Goal: Task Accomplishment & Management: Manage account settings

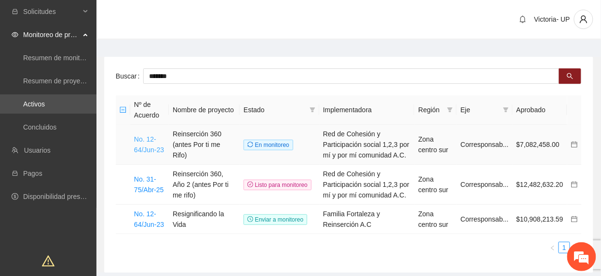
click at [142, 149] on link "No. 12-64/Jun-23" at bounding box center [149, 145] width 30 height 18
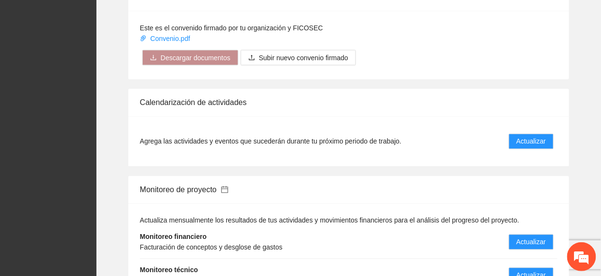
scroll to position [1350, 0]
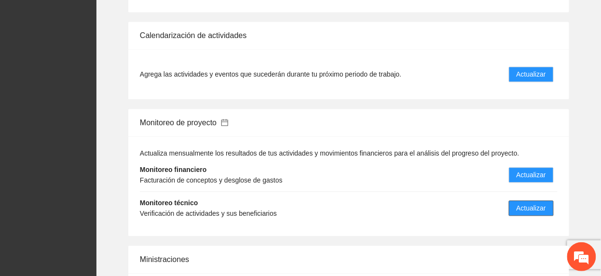
click at [514, 201] on button "Actualizar" at bounding box center [531, 208] width 45 height 15
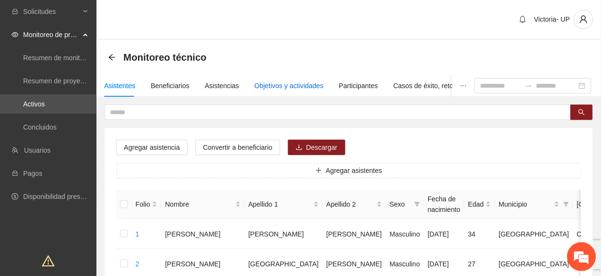
click at [270, 84] on div "Objetivos y actividades" at bounding box center [289, 86] width 69 height 11
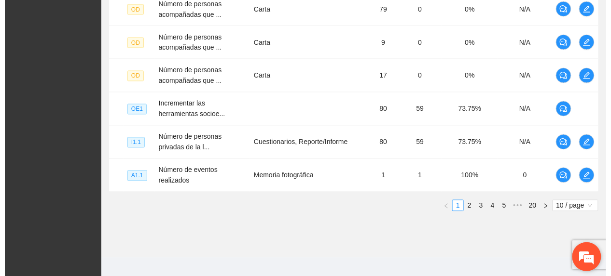
scroll to position [415, 0]
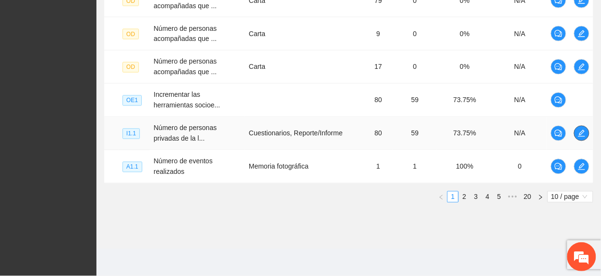
click at [579, 133] on icon "edit" at bounding box center [582, 134] width 8 height 8
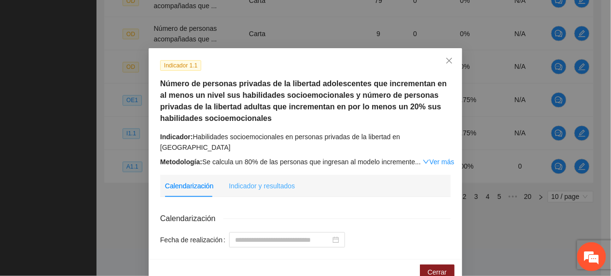
click at [261, 175] on div "Indicador y resultados" at bounding box center [262, 186] width 66 height 22
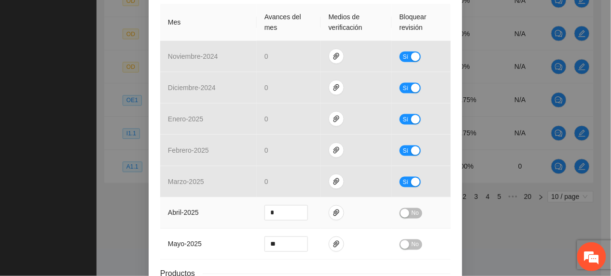
scroll to position [336, 0]
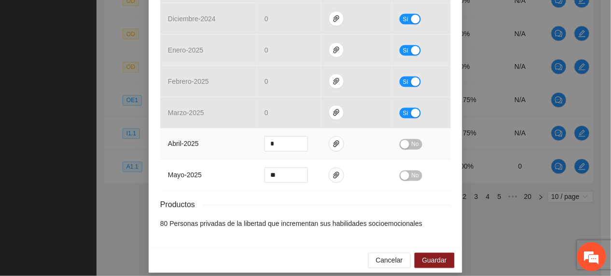
click at [322, 132] on td at bounding box center [356, 144] width 71 height 31
click at [333, 141] on icon "paper-clip" at bounding box center [336, 144] width 6 height 7
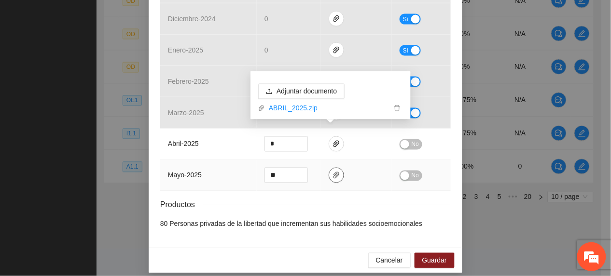
click at [332, 172] on icon "paper-clip" at bounding box center [336, 176] width 8 height 8
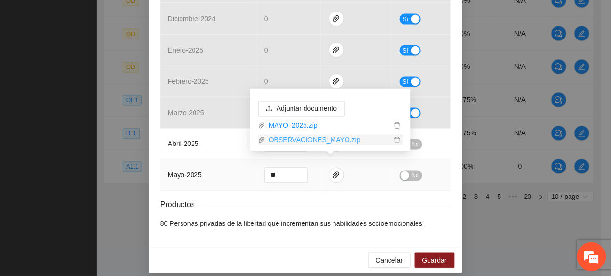
click at [340, 139] on link "OBSERVACIONES_MAYO.zip" at bounding box center [328, 140] width 126 height 11
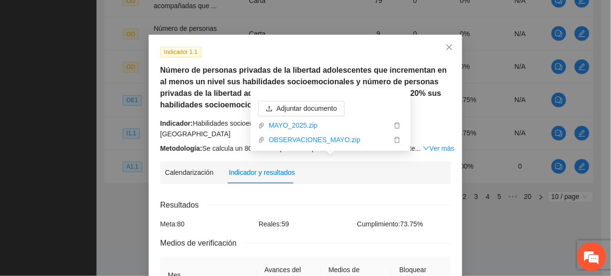
scroll to position [0, 0]
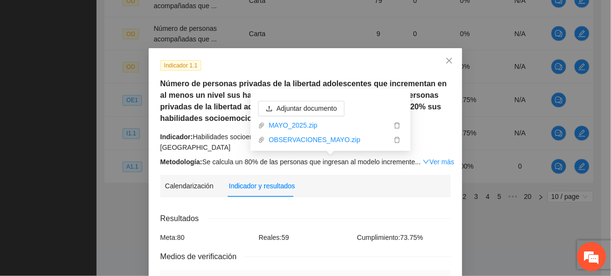
click at [174, 76] on div "Indicador 1.1 Número de personas privadas de la libertad adolescentes que incre…" at bounding box center [306, 114] width 298 height 108
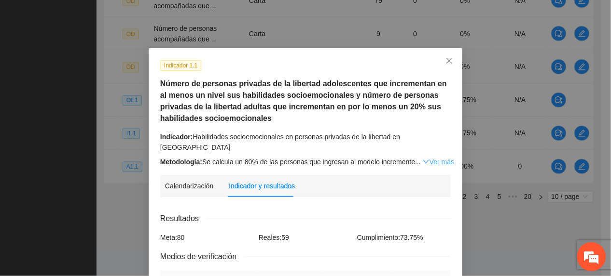
drag, startPoint x: 174, startPoint y: 76, endPoint x: 431, endPoint y: 151, distance: 267.8
click at [431, 158] on link "Ver más" at bounding box center [437, 162] width 31 height 8
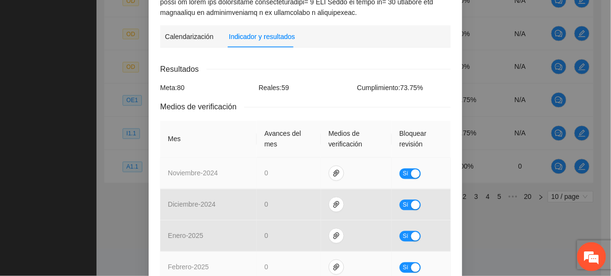
scroll to position [514, 0]
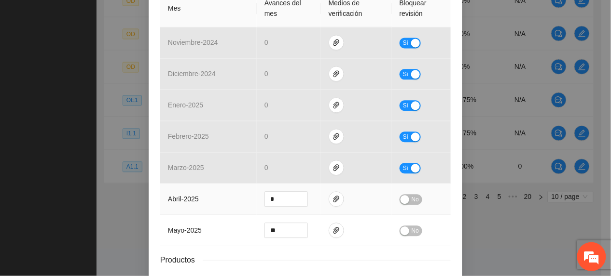
click at [411, 194] on span "No" at bounding box center [414, 199] width 7 height 11
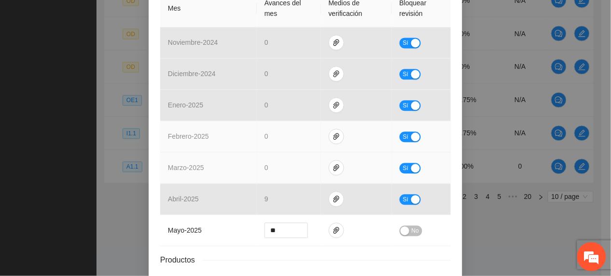
scroll to position [569, 0]
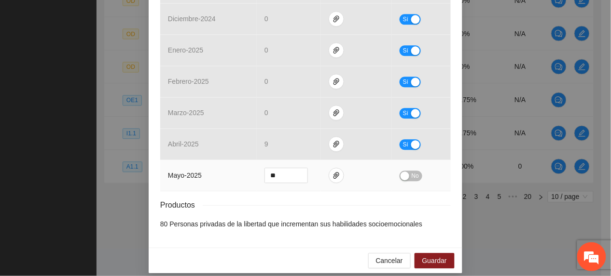
drag, startPoint x: 286, startPoint y: 163, endPoint x: 231, endPoint y: 170, distance: 56.4
click at [231, 170] on tr "mayo - 2025 ** No" at bounding box center [305, 175] width 290 height 31
type input "**"
click at [411, 171] on span "No" at bounding box center [414, 176] width 7 height 11
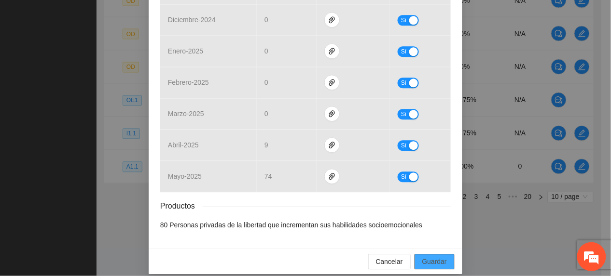
click at [431, 257] on span "Guardar" at bounding box center [434, 262] width 25 height 11
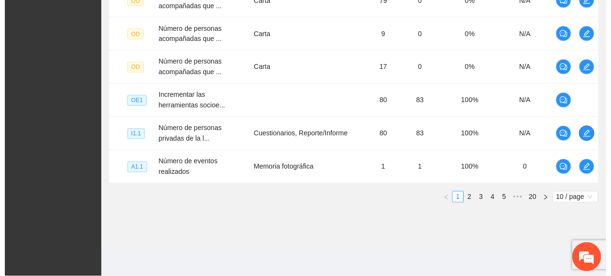
scroll to position [83, 0]
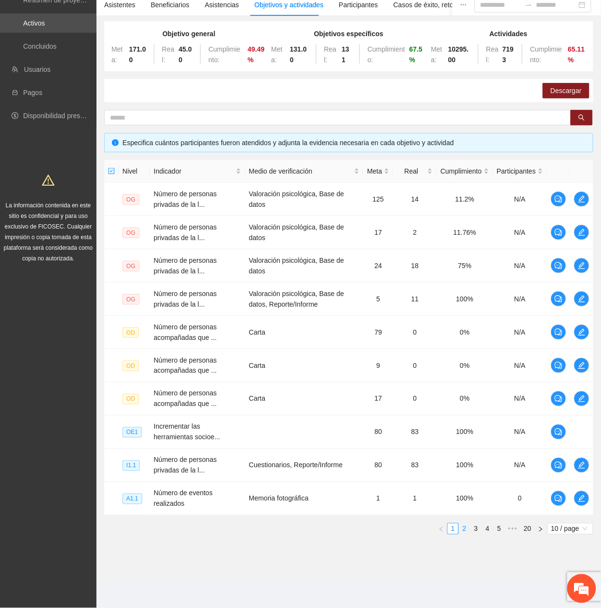
click at [460, 529] on link "2" at bounding box center [464, 529] width 11 height 11
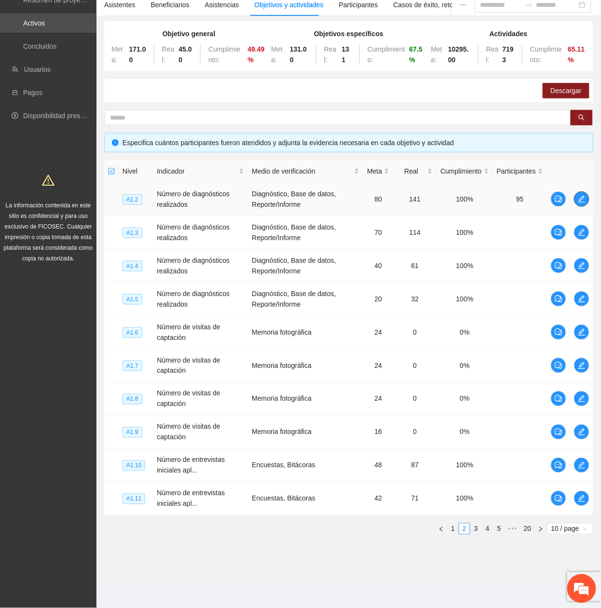
click at [578, 198] on icon "edit" at bounding box center [582, 199] width 8 height 8
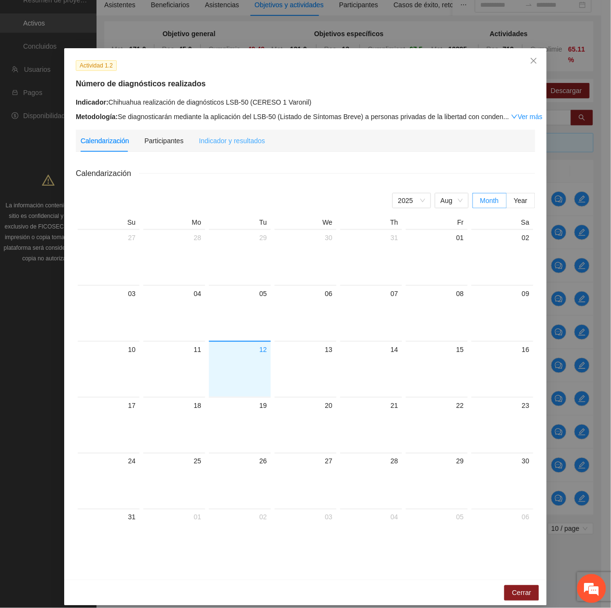
click at [206, 147] on div "Indicador y resultados" at bounding box center [232, 141] width 66 height 22
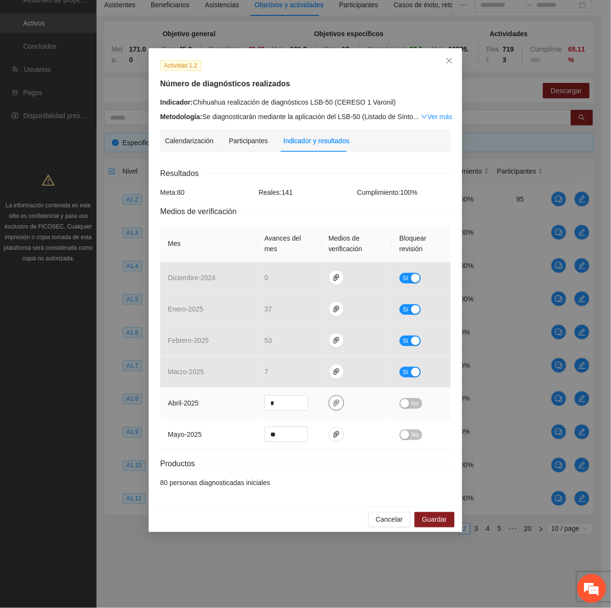
click at [335, 405] on icon "paper-clip" at bounding box center [336, 403] width 6 height 7
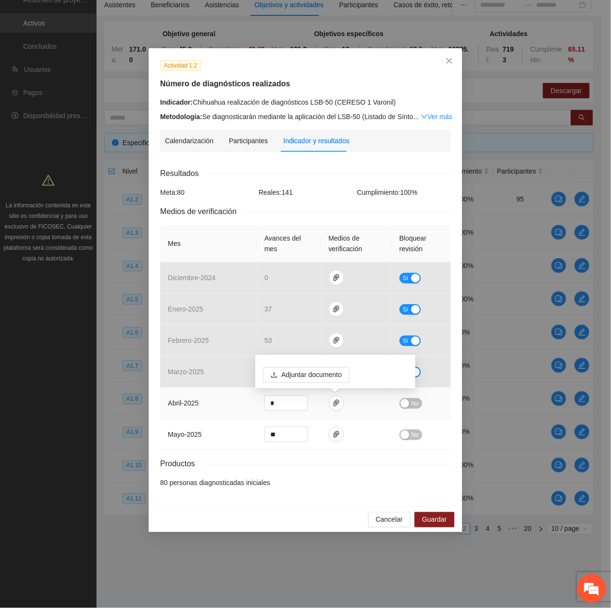
click at [413, 406] on span "No" at bounding box center [414, 403] width 7 height 11
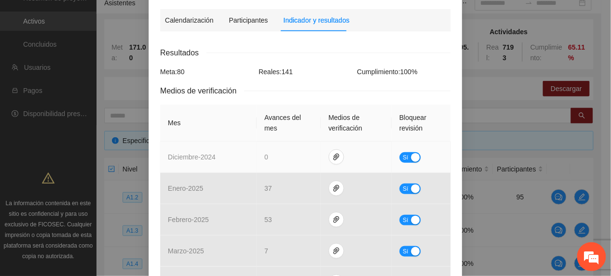
scroll to position [0, 0]
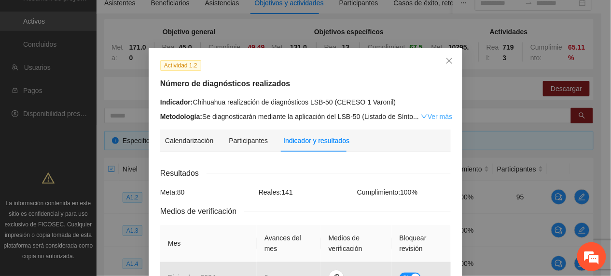
click at [427, 113] on link "Ver más" at bounding box center [436, 117] width 31 height 8
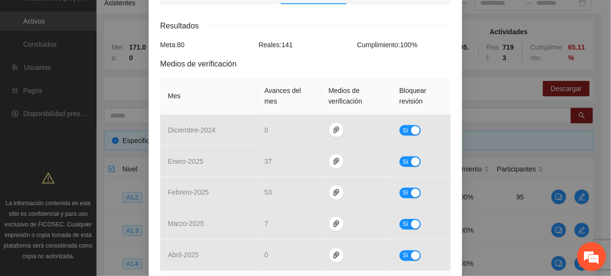
scroll to position [386, 0]
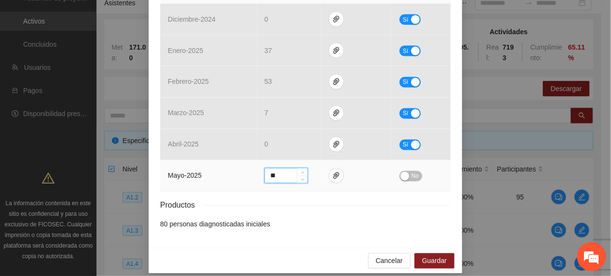
drag, startPoint x: 286, startPoint y: 176, endPoint x: 193, endPoint y: 197, distance: 95.0
click at [193, 197] on div "Resultados Meta: 80 Reales: 141 Cumplimiento: 100 % Medios de verificación Mes …" at bounding box center [305, 69] width 290 height 321
type input "*"
drag, startPoint x: 410, startPoint y: 176, endPoint x: 394, endPoint y: 155, distance: 25.8
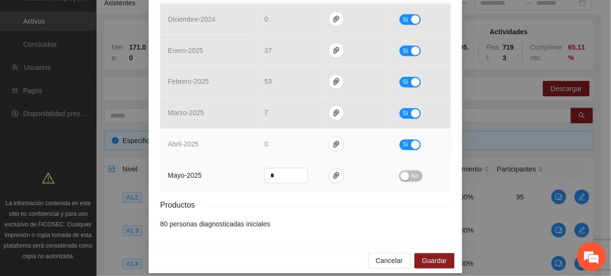
click at [411, 176] on span "No" at bounding box center [414, 176] width 7 height 11
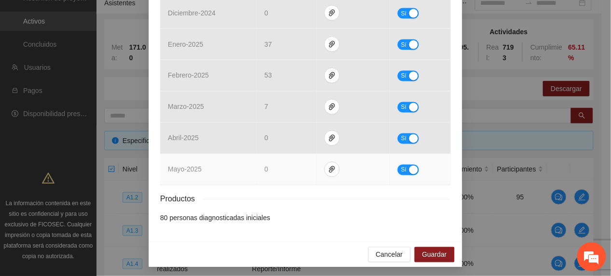
scroll to position [396, 0]
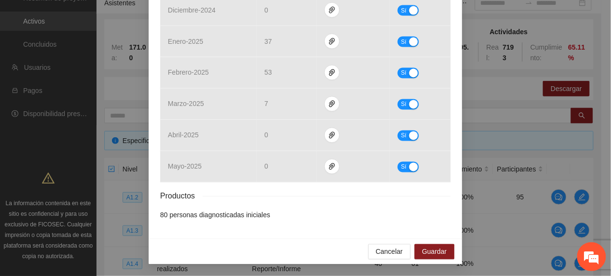
click at [419, 244] on div "Cancelar Guardar" at bounding box center [305, 252] width 313 height 26
click at [423, 246] on button "Guardar" at bounding box center [434, 251] width 40 height 15
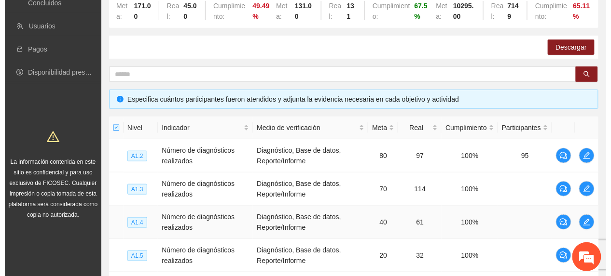
scroll to position [147, 0]
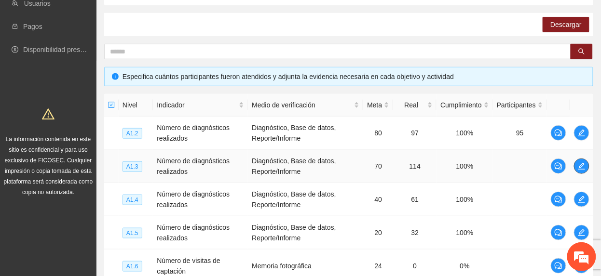
click at [581, 164] on icon "edit" at bounding box center [582, 167] width 8 height 8
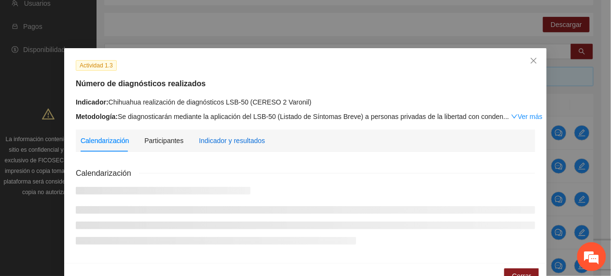
click at [242, 143] on div "Indicador y resultados" at bounding box center [232, 141] width 66 height 11
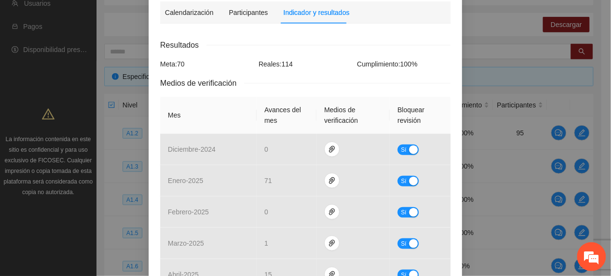
scroll to position [269, 0]
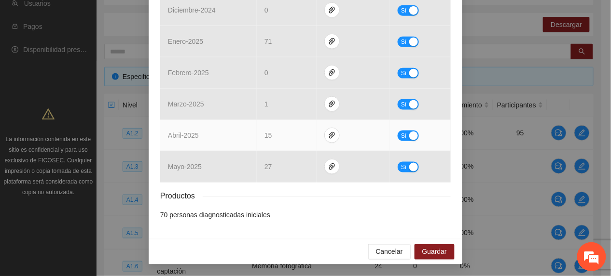
click at [401, 137] on span "Sí" at bounding box center [404, 136] width 6 height 11
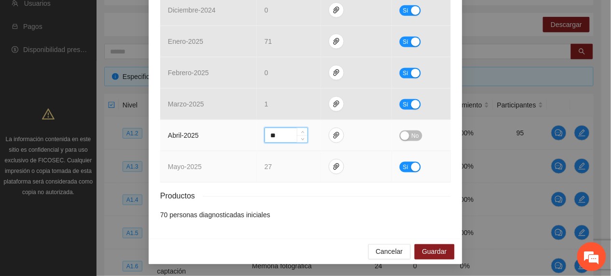
drag, startPoint x: 288, startPoint y: 134, endPoint x: 170, endPoint y: 172, distance: 124.3
click at [170, 172] on tbody "diciembre - 2024 0 Sí enero - 2025 71 Sí febrero - 2025 0 Sí marzo - 2025 1 Sí …" at bounding box center [305, 89] width 290 height 188
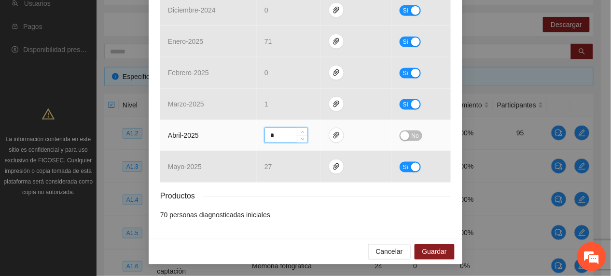
type input "*"
click at [400, 136] on div "button" at bounding box center [404, 136] width 9 height 9
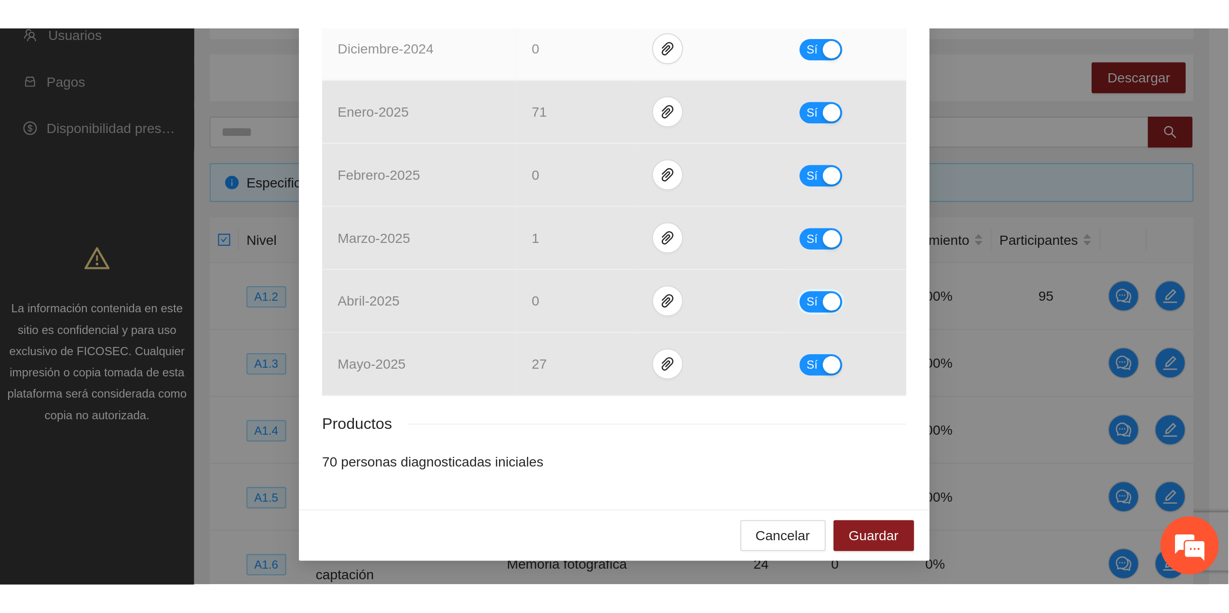
scroll to position [0, 0]
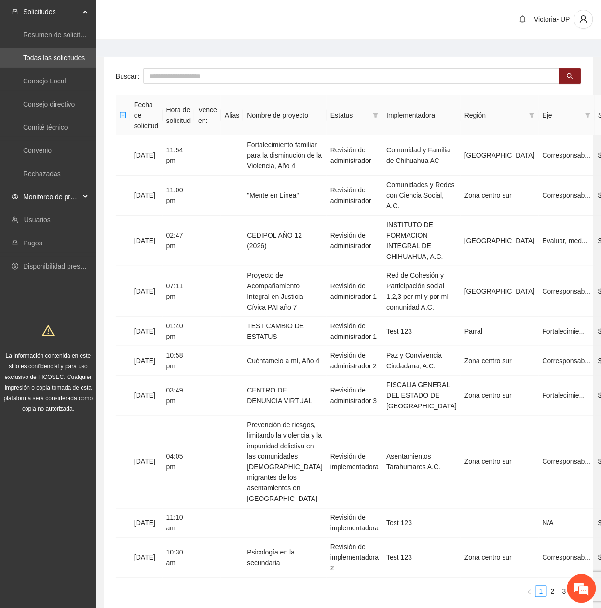
click at [45, 203] on span "Monitoreo de proyectos" at bounding box center [51, 196] width 57 height 19
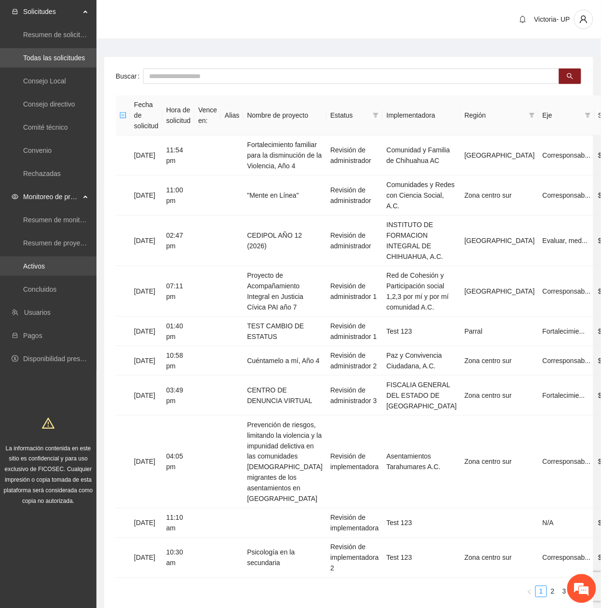
click at [45, 257] on link "Activos" at bounding box center [34, 266] width 22 height 8
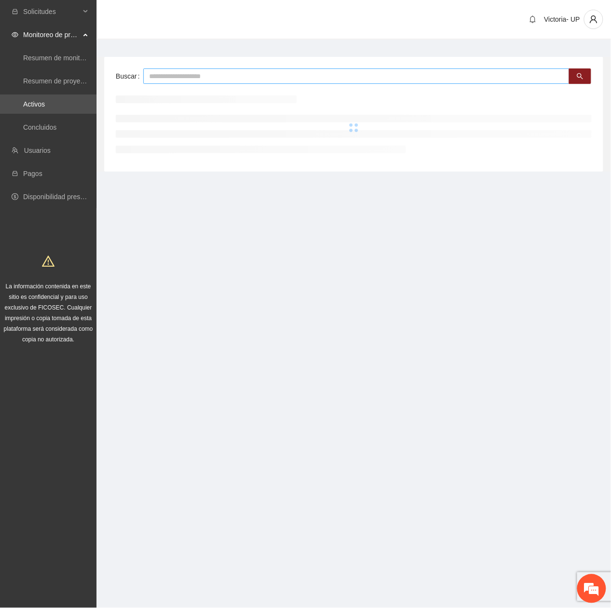
drag, startPoint x: 182, startPoint y: 68, endPoint x: 182, endPoint y: 73, distance: 4.8
click at [182, 70] on input "text" at bounding box center [356, 75] width 426 height 15
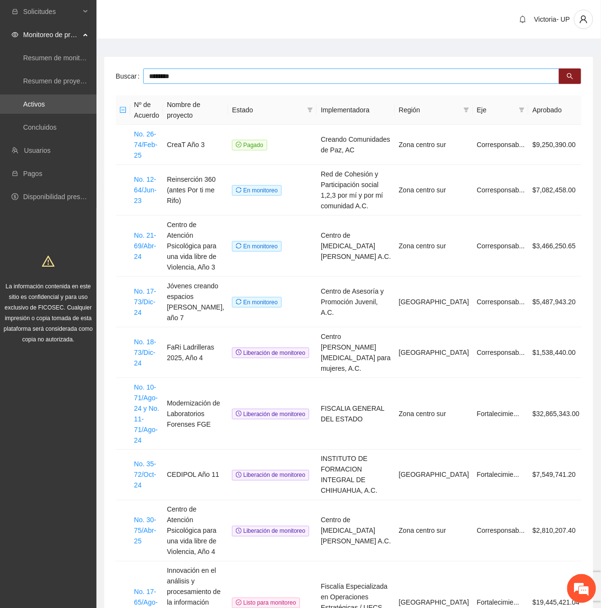
type input "********"
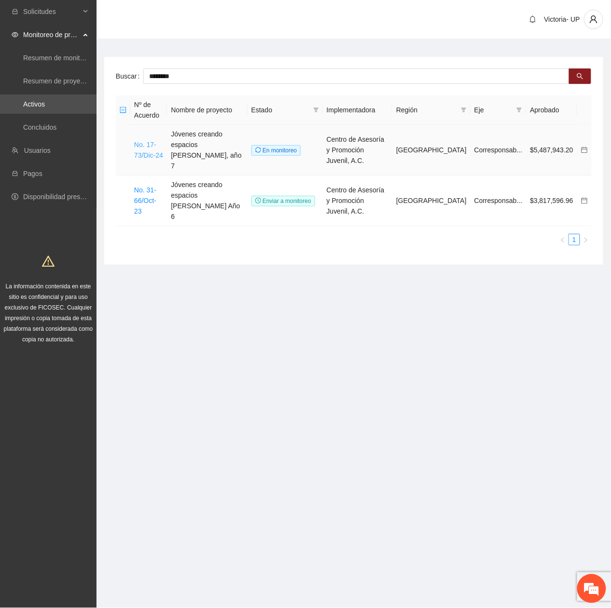
click at [153, 141] on link "No. 17-73/Dic-24" at bounding box center [148, 150] width 29 height 18
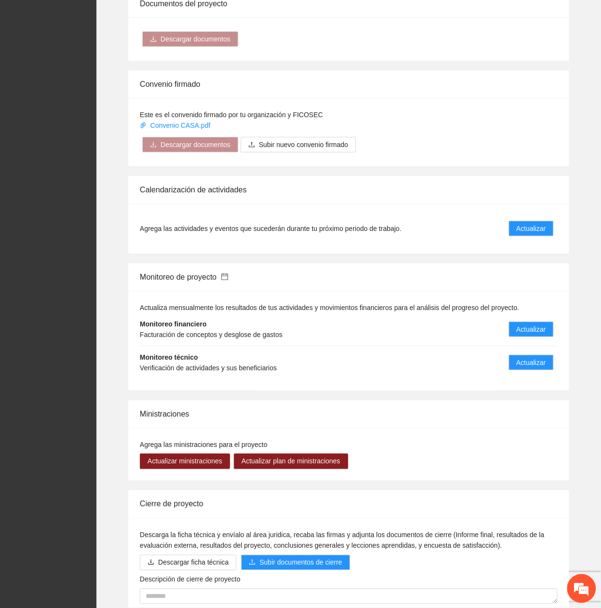
scroll to position [955, 0]
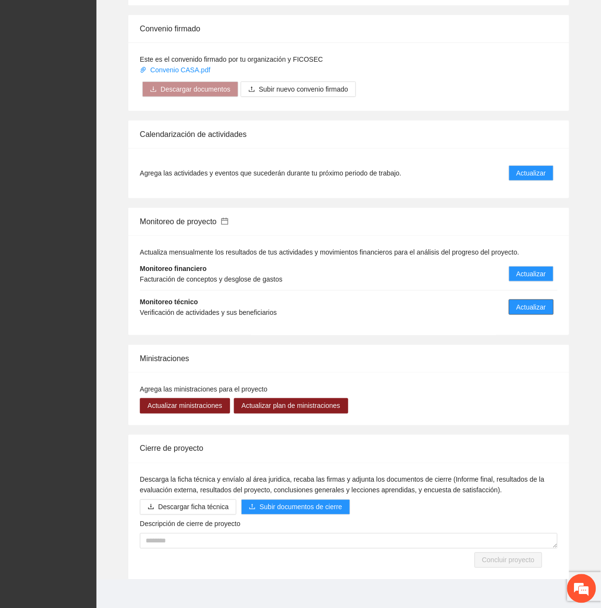
click at [531, 257] on span "Actualizar" at bounding box center [530, 307] width 29 height 11
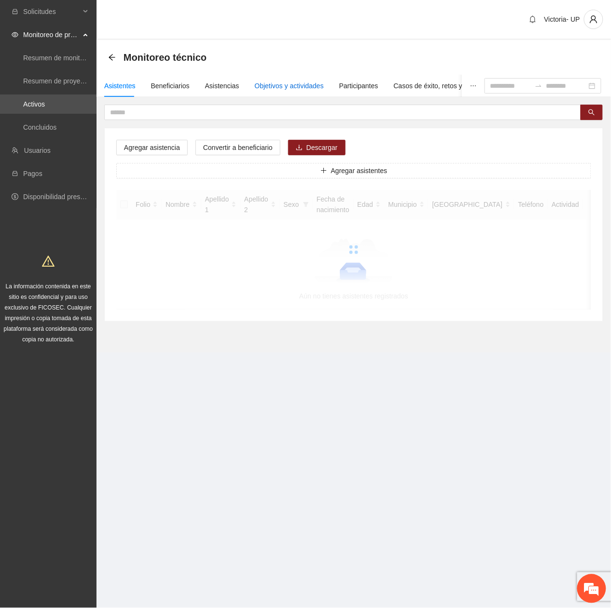
click at [307, 88] on div "Objetivos y actividades" at bounding box center [289, 86] width 69 height 11
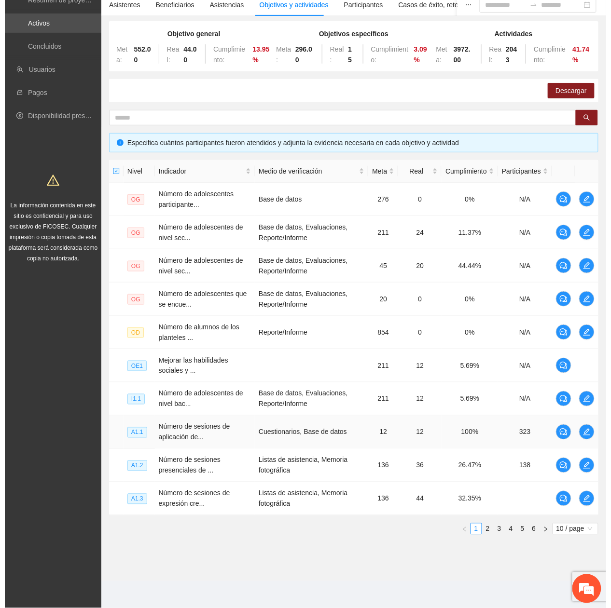
scroll to position [83, 0]
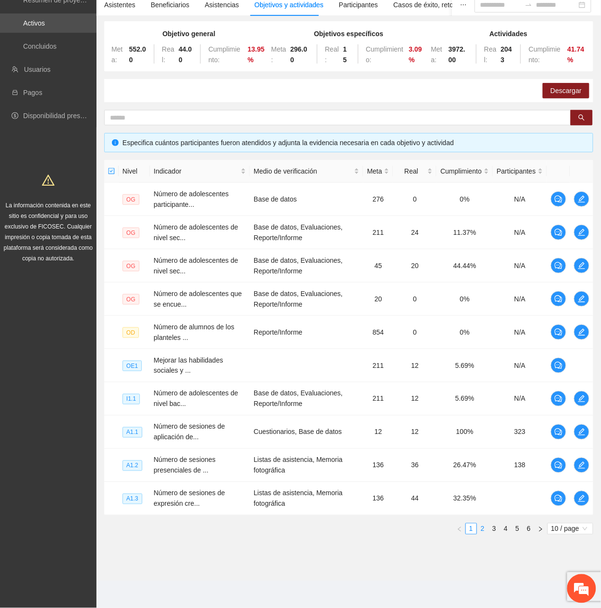
click at [482, 257] on link "2" at bounding box center [482, 529] width 11 height 11
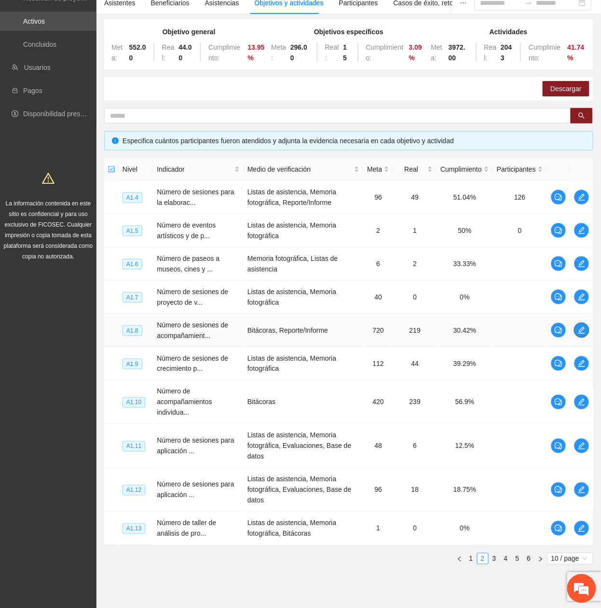
click at [581, 257] on button "button" at bounding box center [581, 330] width 15 height 15
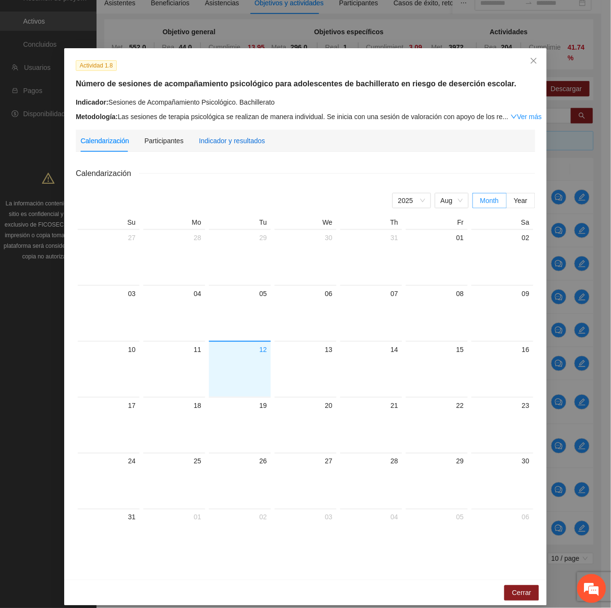
click at [225, 138] on div "Indicador y resultados" at bounding box center [232, 141] width 66 height 11
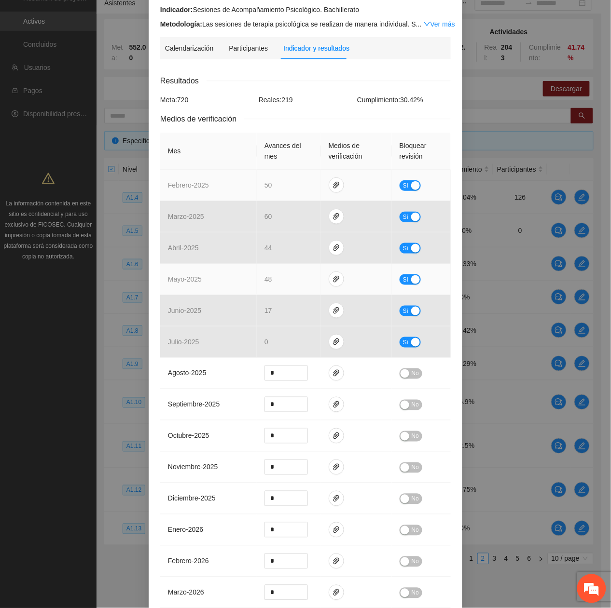
scroll to position [128, 0]
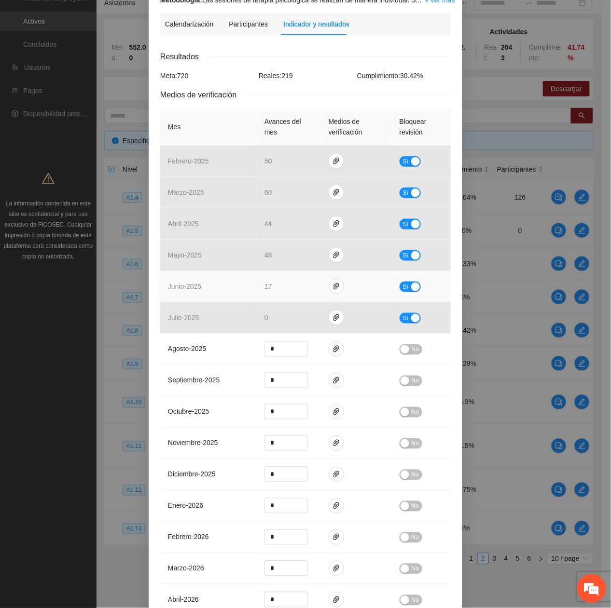
click at [404, 257] on button "Sí" at bounding box center [409, 287] width 21 height 11
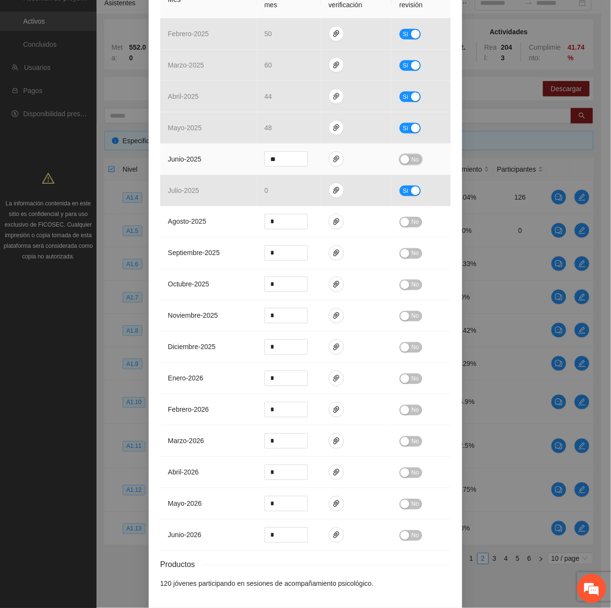
scroll to position [299, 0]
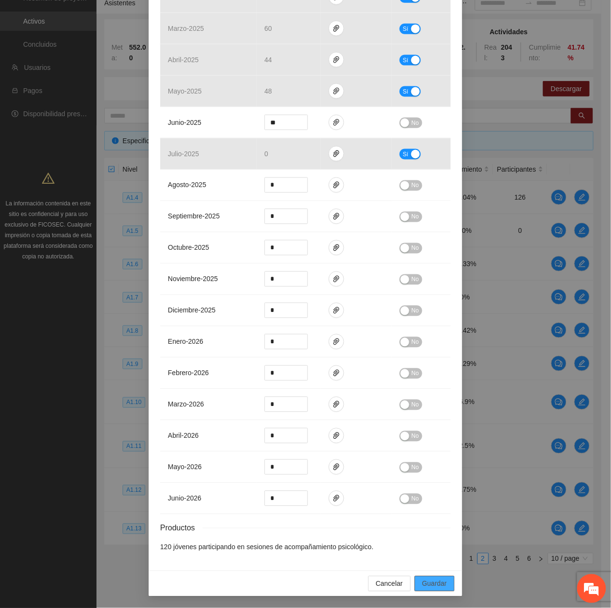
click at [433, 257] on span "Guardar" at bounding box center [434, 584] width 25 height 11
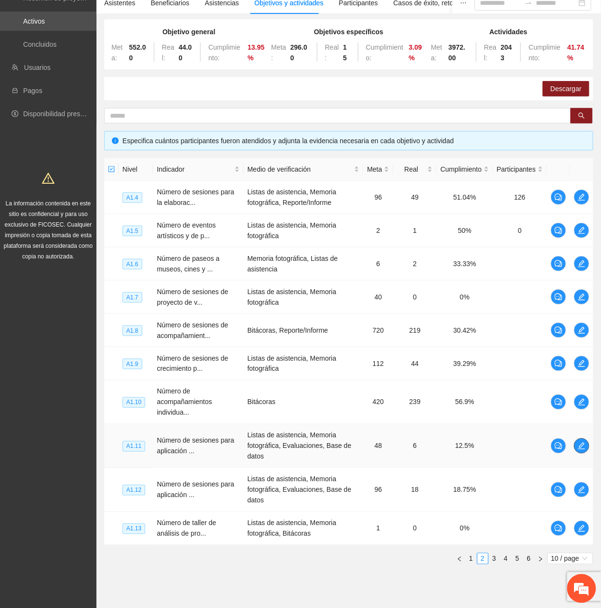
click at [582, 257] on icon "edit" at bounding box center [582, 446] width 8 height 8
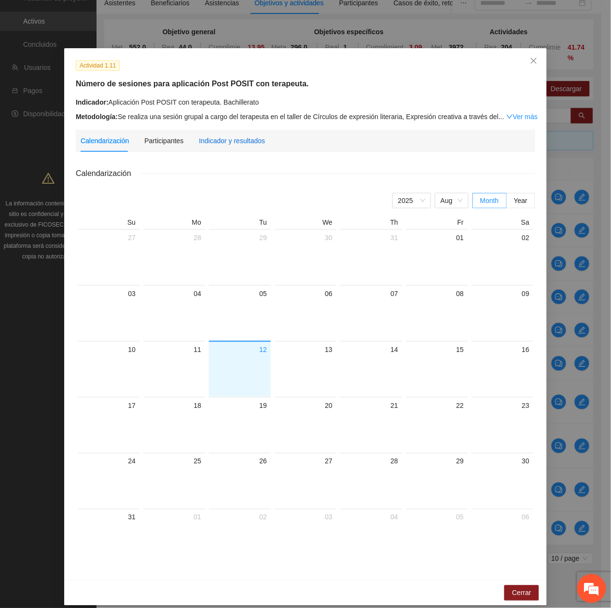
click at [238, 141] on div "Indicador y resultados" at bounding box center [232, 141] width 66 height 11
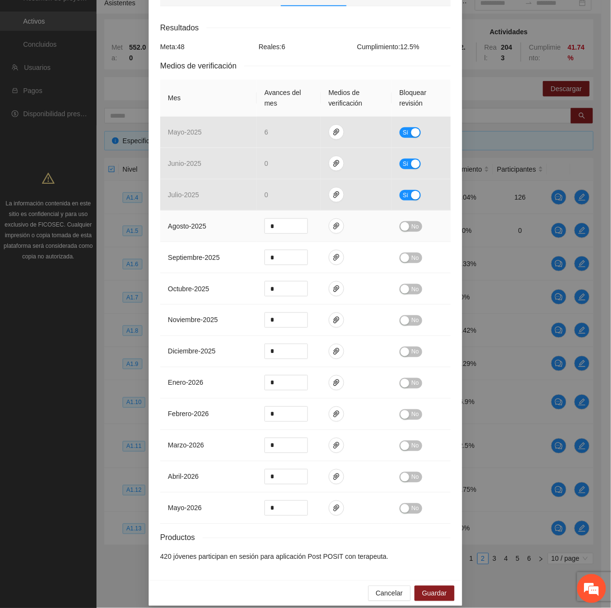
scroll to position [161, 0]
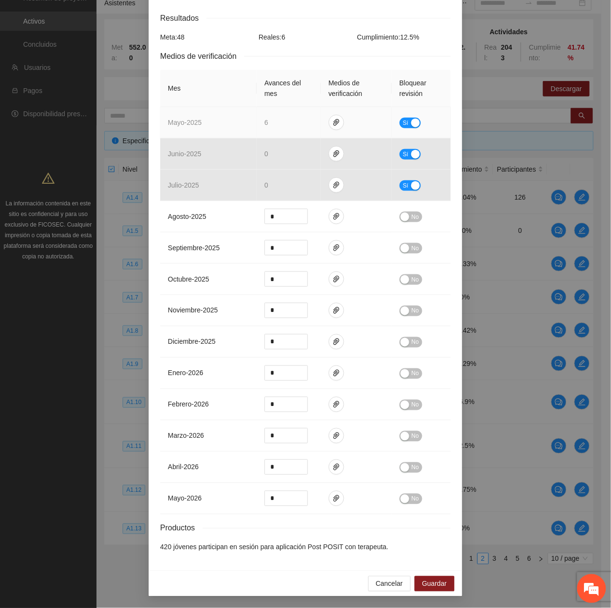
click at [403, 119] on span "Sí" at bounding box center [406, 123] width 6 height 11
drag, startPoint x: 435, startPoint y: 584, endPoint x: 313, endPoint y: 109, distance: 490.3
click at [434, 257] on span "Guardar" at bounding box center [434, 584] width 25 height 11
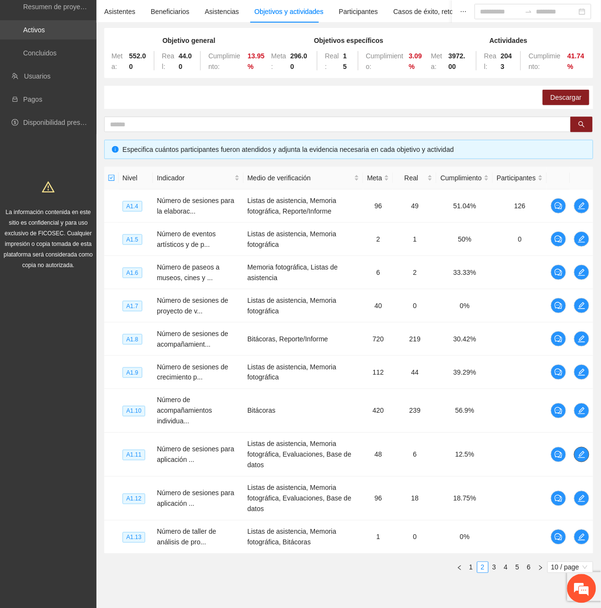
scroll to position [18, 0]
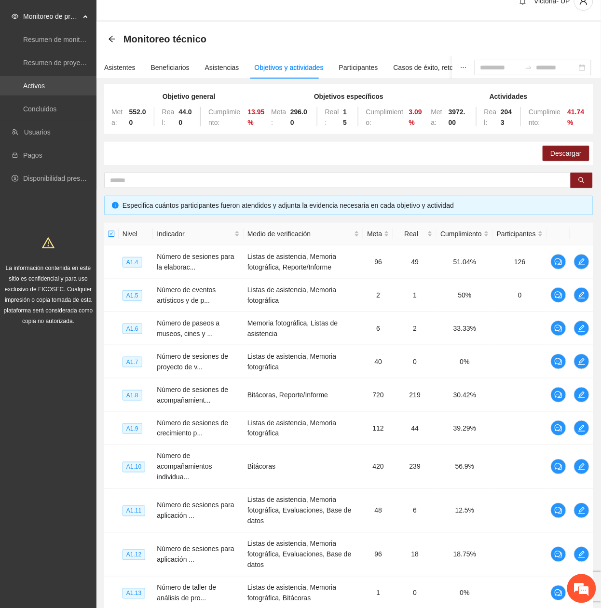
click at [39, 82] on link "Activos" at bounding box center [34, 86] width 22 height 8
click at [45, 82] on link "Activos" at bounding box center [34, 86] width 22 height 8
click at [45, 85] on link "Activos" at bounding box center [34, 86] width 22 height 8
click at [45, 83] on link "Activos" at bounding box center [34, 86] width 22 height 8
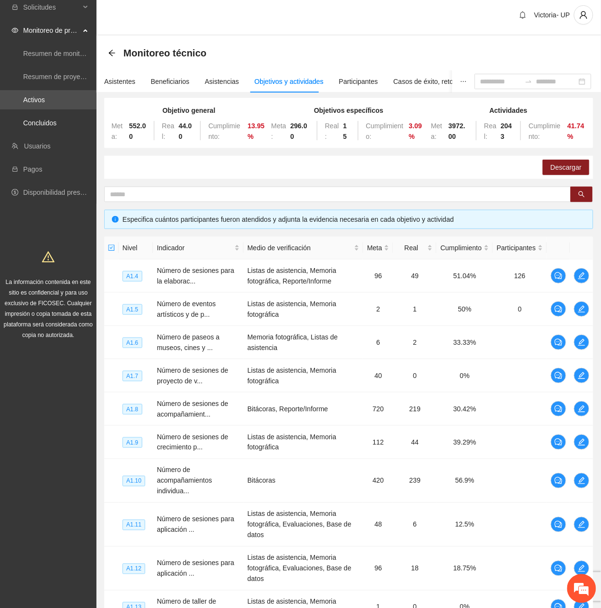
scroll to position [0, 0]
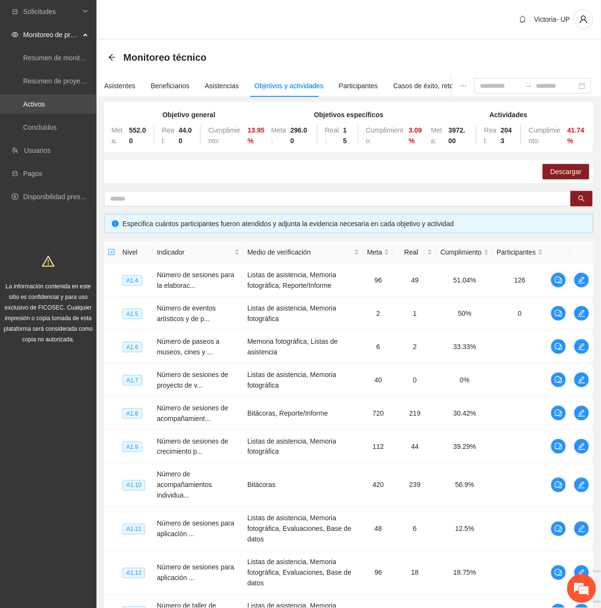
click at [45, 105] on link "Activos" at bounding box center [34, 104] width 22 height 8
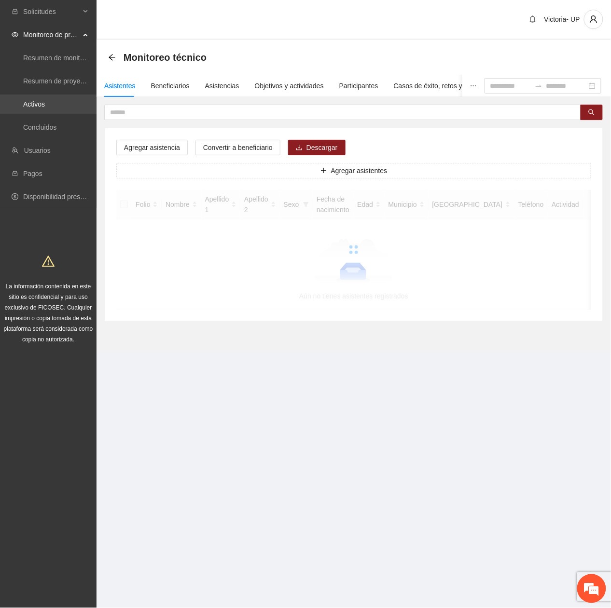
click at [45, 100] on link "Activos" at bounding box center [34, 104] width 22 height 8
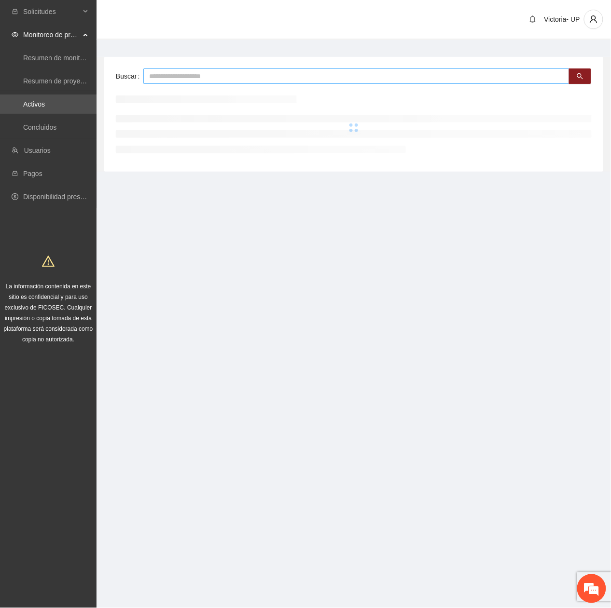
click at [172, 80] on input "text" at bounding box center [356, 75] width 426 height 15
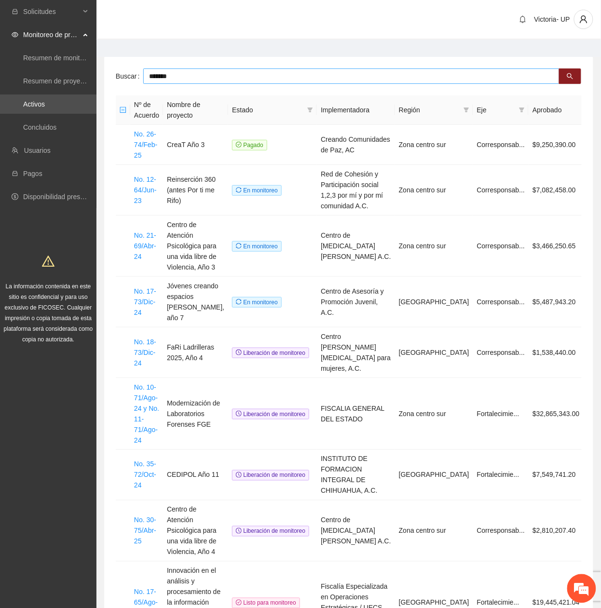
type input "*******"
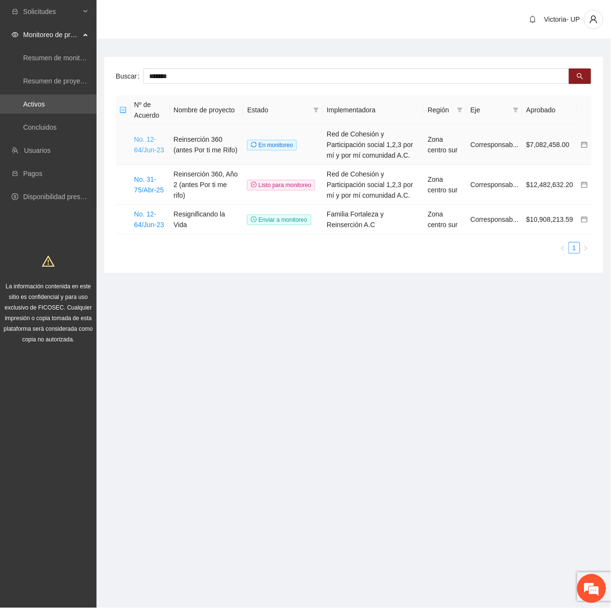
click at [139, 146] on link "No. 12-64/Jun-23" at bounding box center [149, 145] width 30 height 18
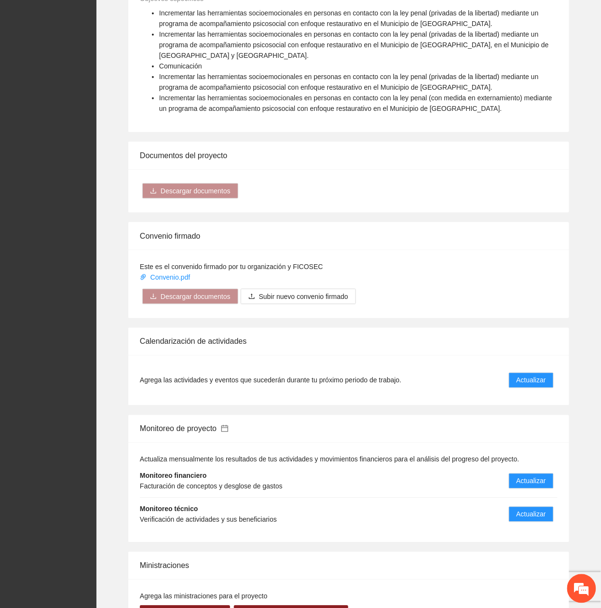
scroll to position [1157, 0]
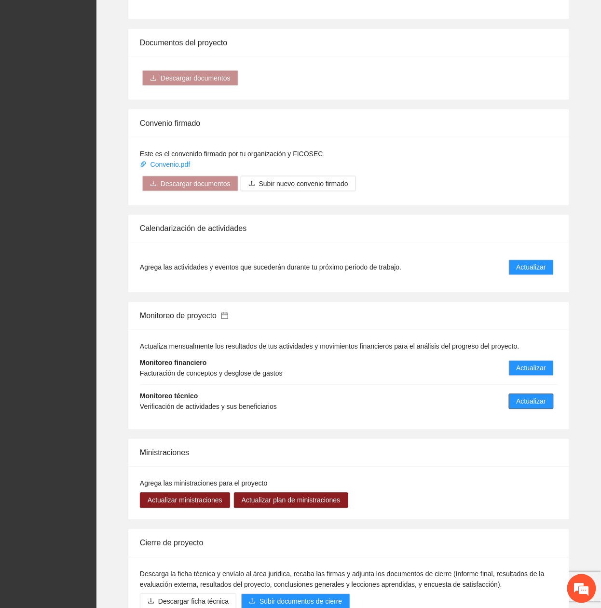
click at [516, 257] on span "Actualizar" at bounding box center [530, 401] width 29 height 11
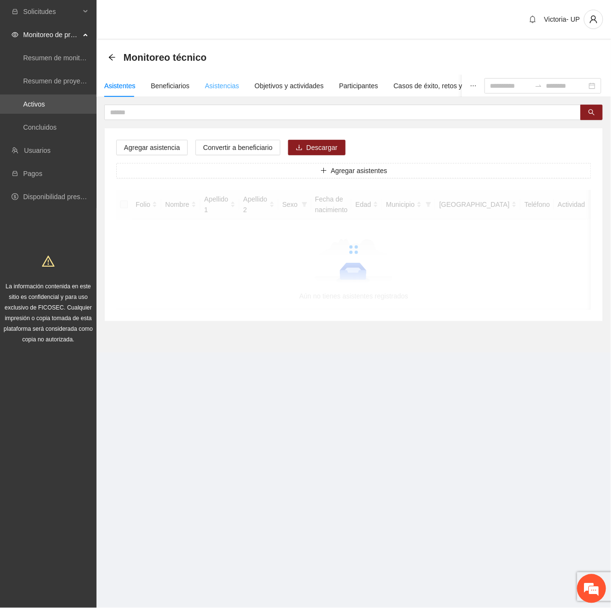
click at [217, 79] on div "Asistencias" at bounding box center [222, 86] width 34 height 22
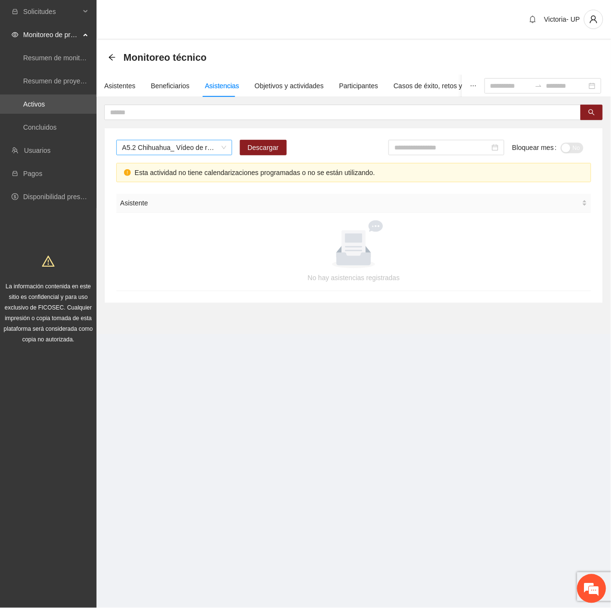
click at [203, 148] on span "A5.2 Chihuahua_ Vídeo de resultados finales del proyecto" at bounding box center [174, 147] width 104 height 14
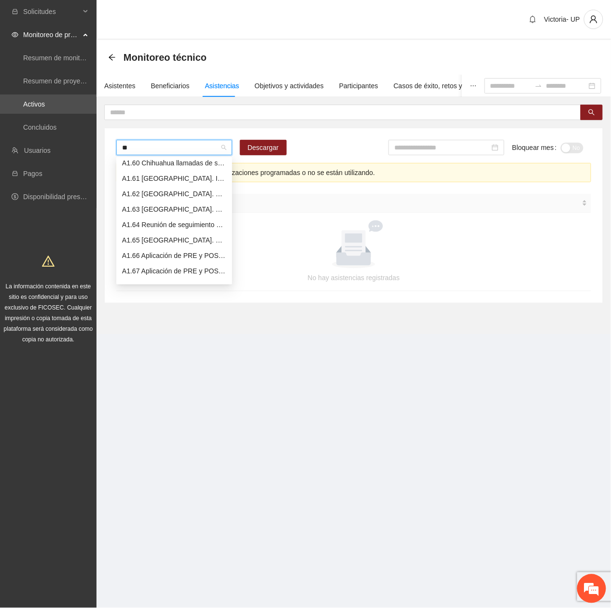
type input "***"
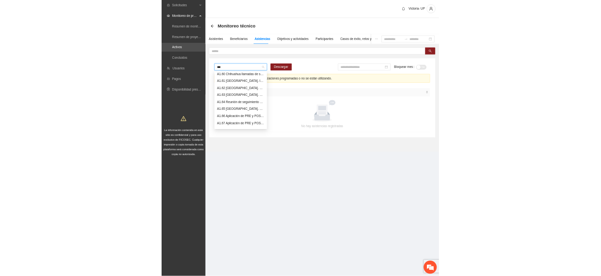
scroll to position [8, 0]
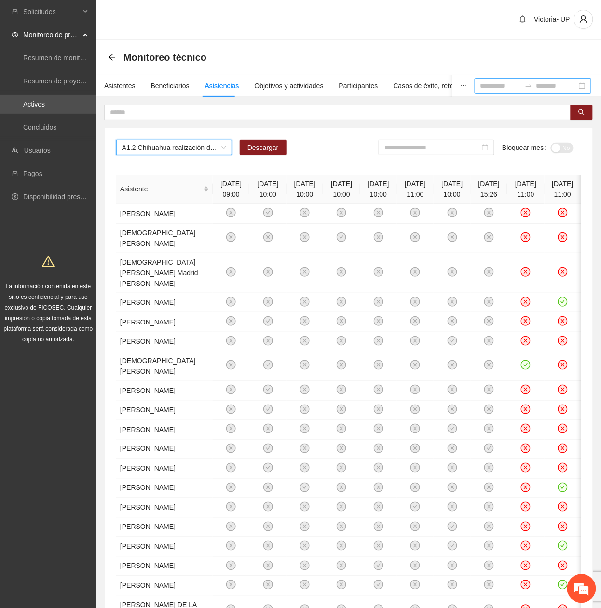
click at [480, 86] on input at bounding box center [500, 86] width 41 height 11
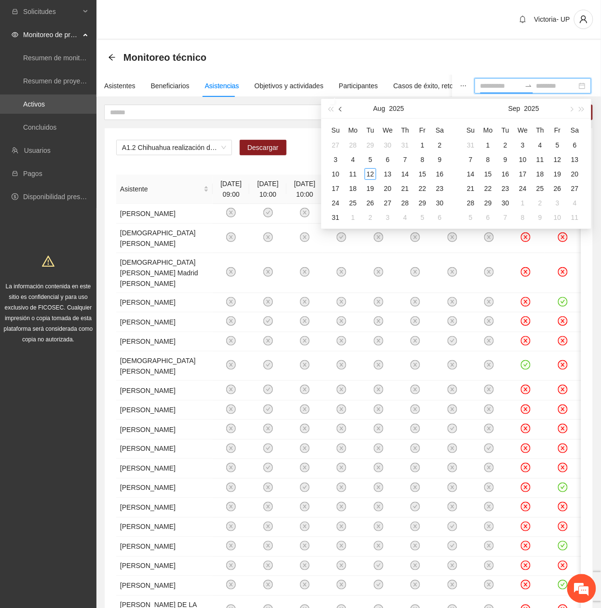
click at [339, 106] on button "button" at bounding box center [341, 108] width 11 height 19
type input "**********"
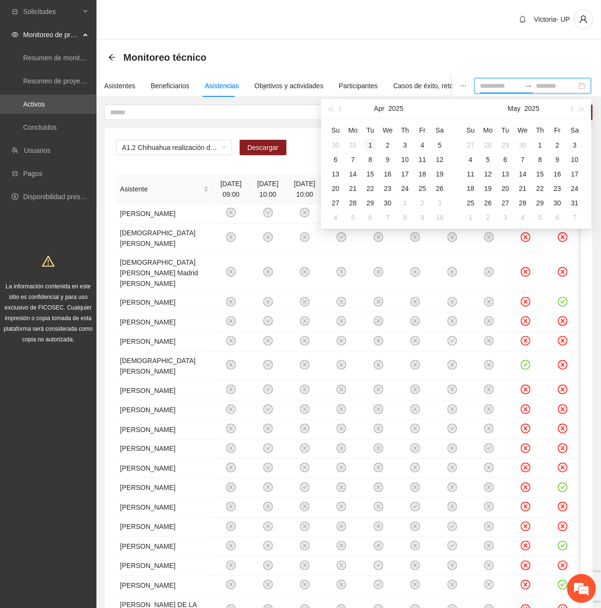
click at [368, 149] on div "1" at bounding box center [371, 145] width 12 height 12
type input "**********"
click at [392, 204] on div "30" at bounding box center [388, 203] width 12 height 12
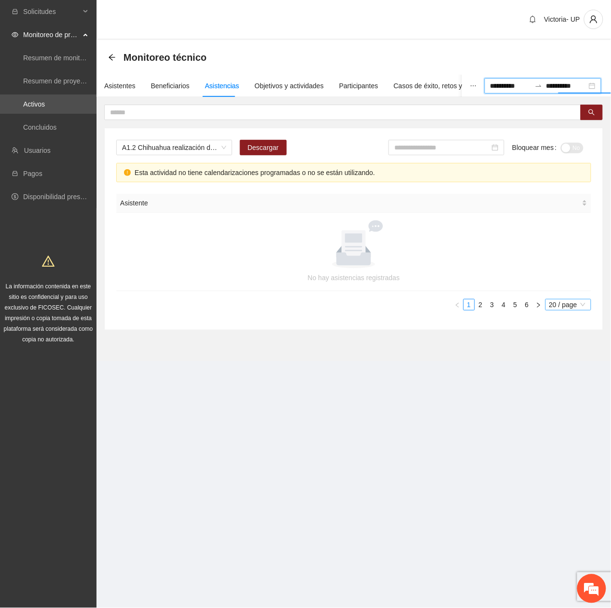
click at [560, 257] on span "20 / page" at bounding box center [568, 304] width 38 height 11
click at [573, 257] on div "100 / page" at bounding box center [568, 368] width 35 height 11
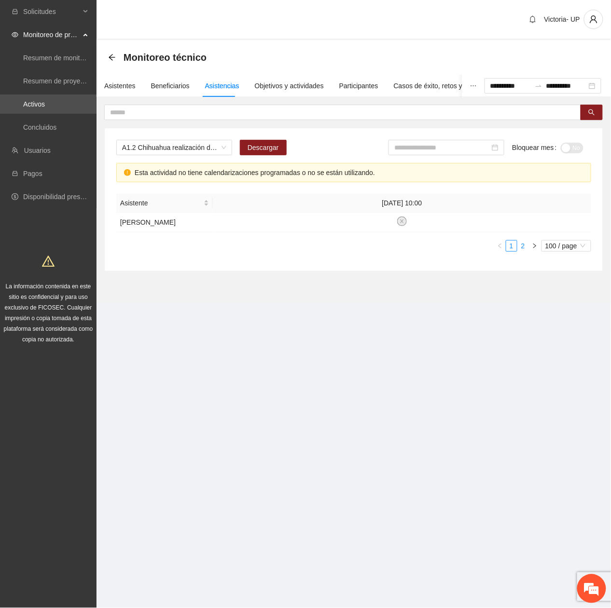
click at [524, 251] on link "2" at bounding box center [522, 246] width 11 height 11
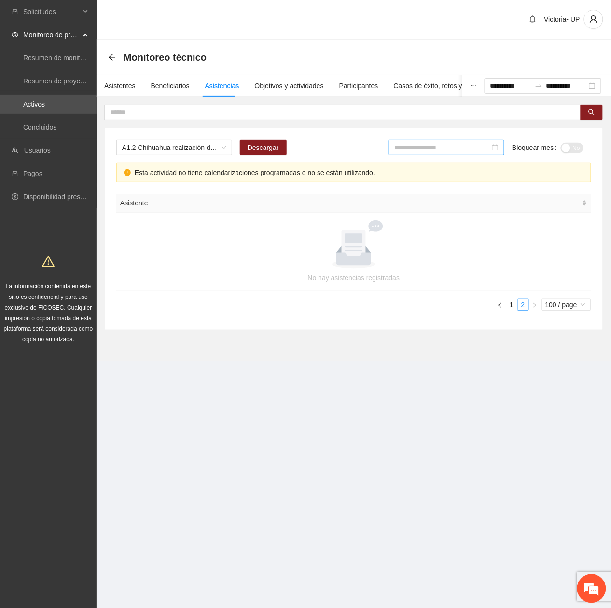
click at [429, 141] on div at bounding box center [446, 147] width 116 height 15
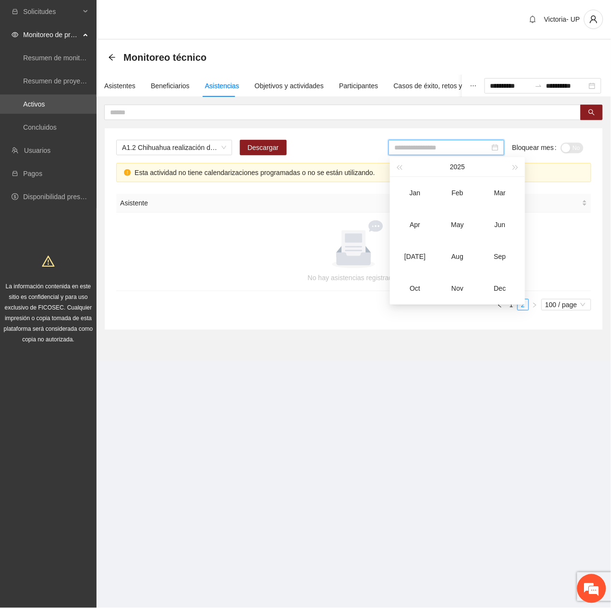
click at [433, 149] on input at bounding box center [441, 147] width 95 height 11
click at [413, 228] on div "Apr" at bounding box center [414, 225] width 29 height 12
type input "*******"
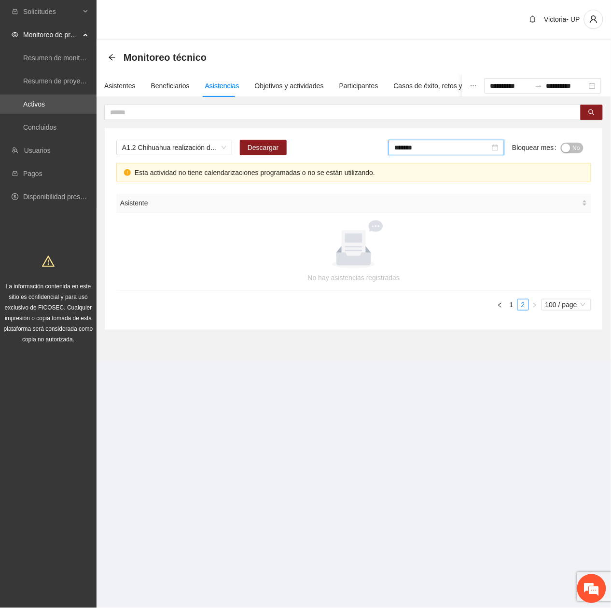
click at [580, 143] on button "No" at bounding box center [571, 148] width 23 height 11
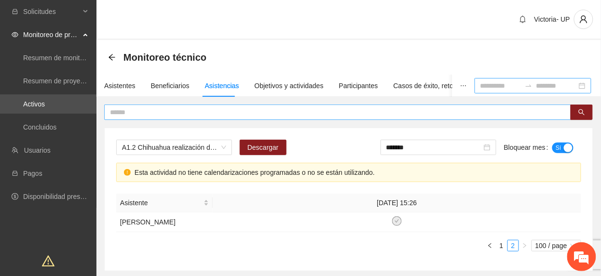
click at [223, 112] on input "text" at bounding box center [334, 112] width 448 height 11
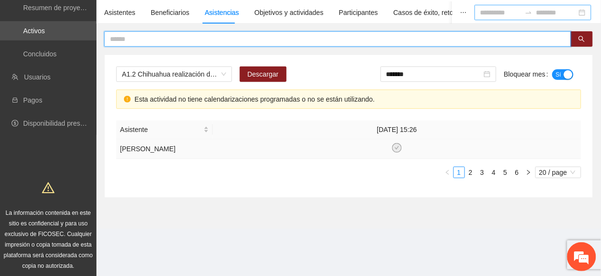
scroll to position [74, 0]
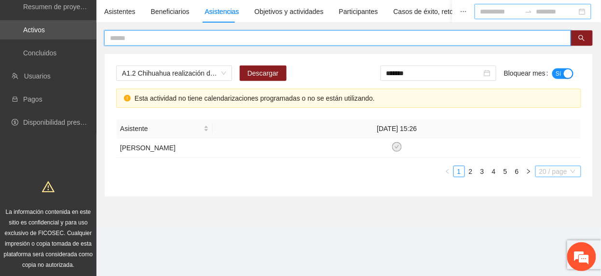
click at [540, 177] on span "20 / page" at bounding box center [558, 171] width 38 height 11
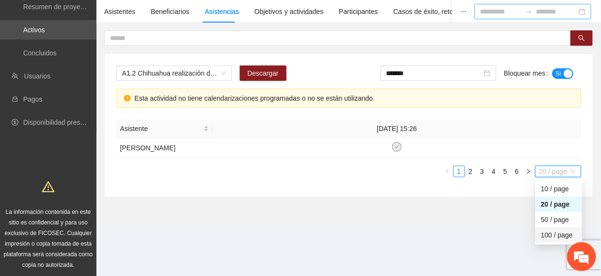
click at [543, 241] on div "100 / page" at bounding box center [558, 235] width 35 height 11
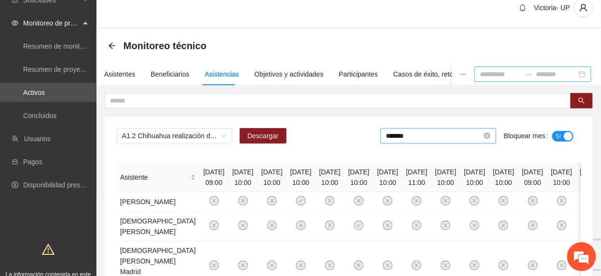
scroll to position [0, 0]
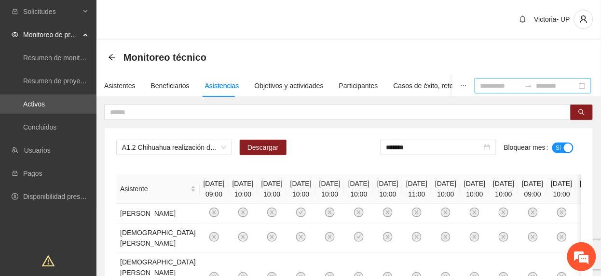
click at [480, 88] on input at bounding box center [500, 86] width 41 height 11
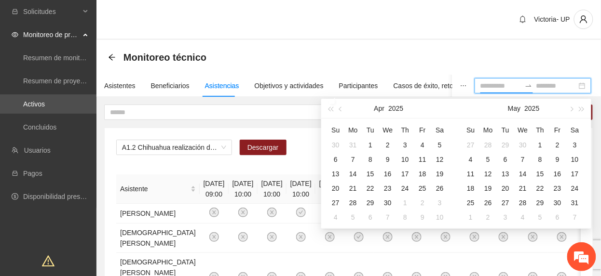
click at [480, 87] on input at bounding box center [500, 86] width 41 height 11
type input "**********"
click at [540, 141] on div "1" at bounding box center [540, 145] width 12 height 12
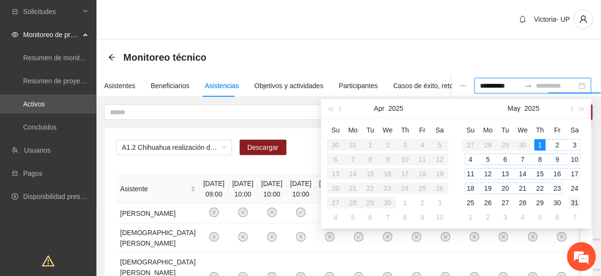
type input "**********"
click at [572, 202] on div "31" at bounding box center [575, 203] width 12 height 12
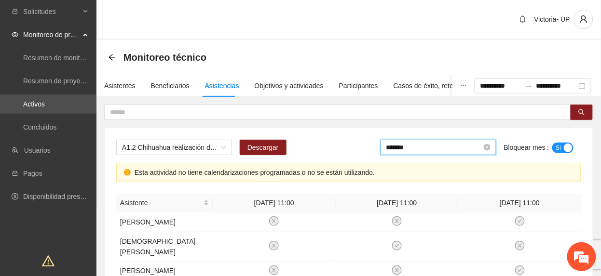
click at [448, 151] on input "*******" at bounding box center [433, 147] width 95 height 11
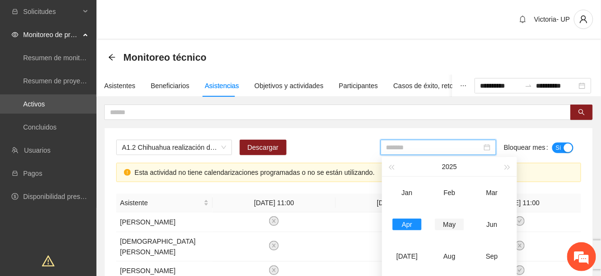
drag, startPoint x: 453, startPoint y: 219, endPoint x: 461, endPoint y: 211, distance: 11.6
click at [454, 217] on td "May" at bounding box center [449, 225] width 42 height 32
type input "*******"
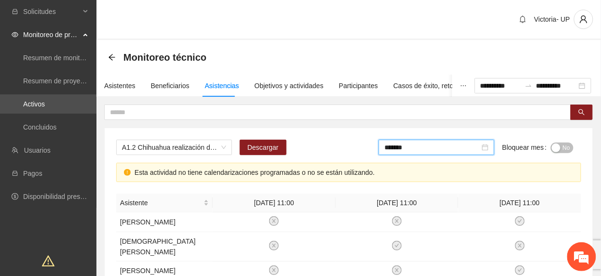
click at [565, 149] on span "No" at bounding box center [566, 148] width 7 height 11
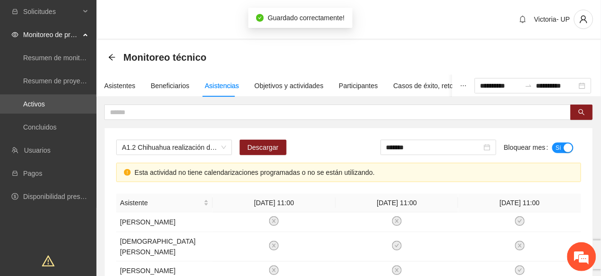
click at [555, 148] on button "Sí" at bounding box center [562, 148] width 21 height 11
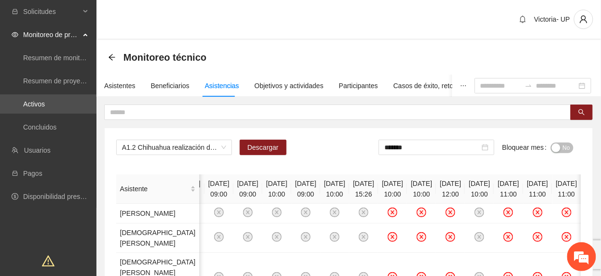
drag, startPoint x: 454, startPoint y: 150, endPoint x: 440, endPoint y: 173, distance: 26.2
click at [452, 155] on div "*******" at bounding box center [437, 147] width 116 height 15
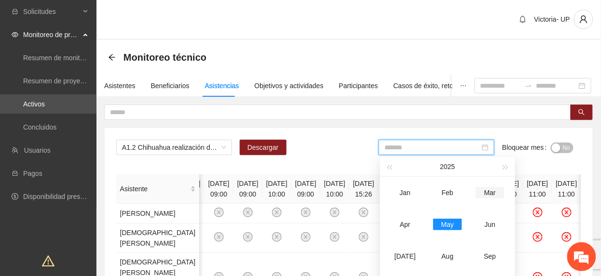
click at [493, 191] on div "Mar" at bounding box center [489, 193] width 29 height 12
type input "*******"
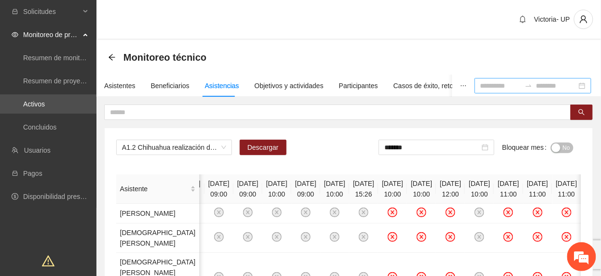
click at [480, 88] on input at bounding box center [500, 86] width 41 height 11
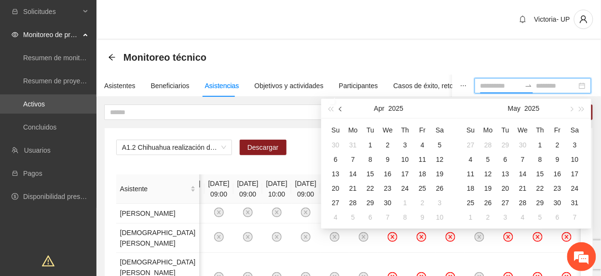
click at [340, 109] on span "button" at bounding box center [341, 109] width 5 height 5
type input "**********"
click at [440, 142] on div "1" at bounding box center [440, 145] width 12 height 12
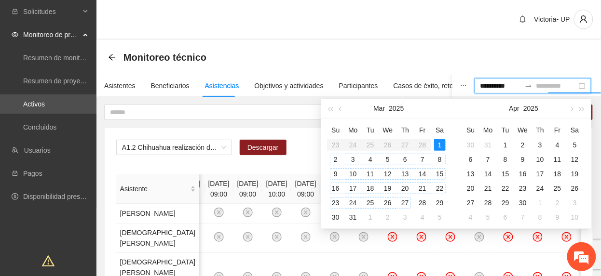
type input "**********"
click at [352, 222] on div "31" at bounding box center [353, 218] width 12 height 12
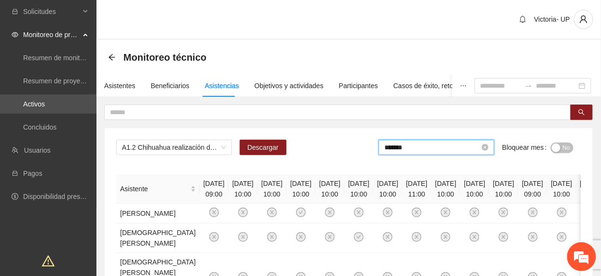
click at [428, 152] on input "*******" at bounding box center [431, 147] width 95 height 11
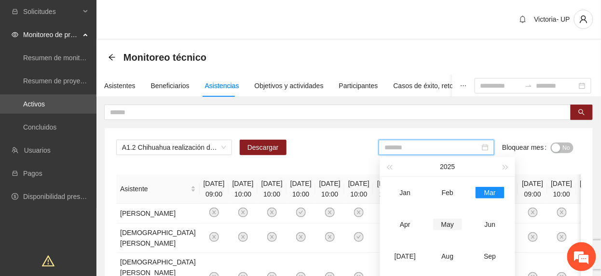
click at [442, 230] on div "May" at bounding box center [447, 225] width 29 height 12
type input "*******"
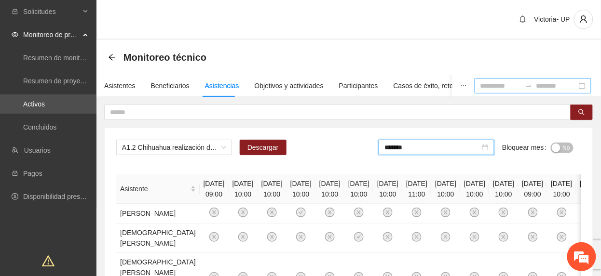
click at [480, 91] on input at bounding box center [500, 86] width 41 height 11
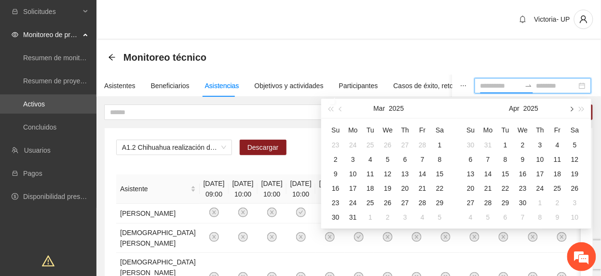
click at [575, 107] on button "button" at bounding box center [571, 108] width 11 height 19
type input "**********"
click at [541, 142] on div "1" at bounding box center [540, 145] width 12 height 12
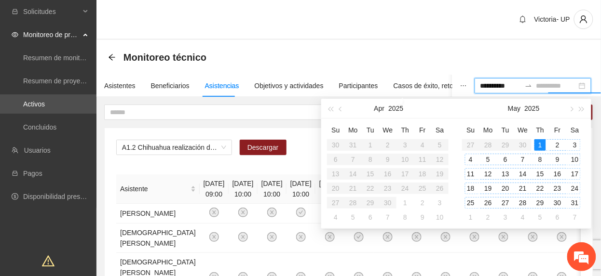
click at [575, 199] on div "31" at bounding box center [575, 203] width 12 height 12
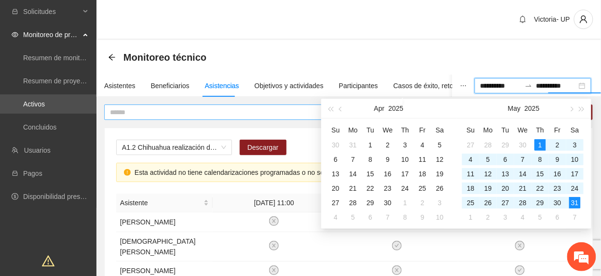
type input "**********"
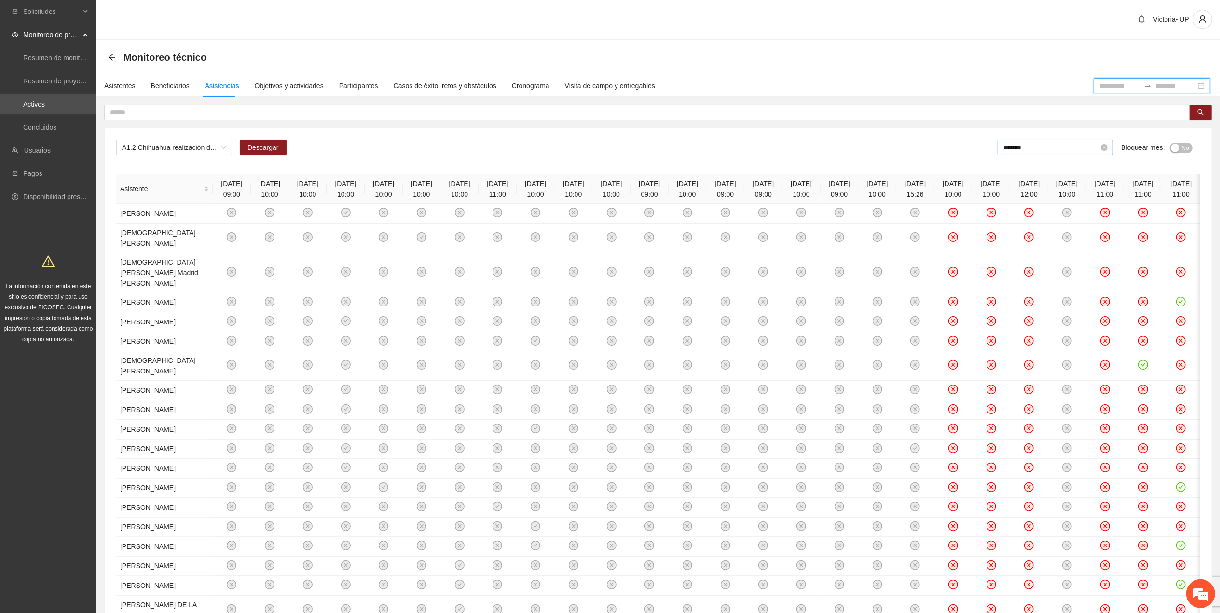
click at [610, 149] on input "*******" at bounding box center [1050, 147] width 95 height 11
click at [610, 230] on td "Apr" at bounding box center [1023, 225] width 42 height 32
click at [610, 155] on div "*******" at bounding box center [1057, 147] width 116 height 15
drag, startPoint x: 1110, startPoint y: 188, endPoint x: 1166, endPoint y: 164, distance: 60.5
click at [610, 186] on td "Mar" at bounding box center [1110, 193] width 42 height 32
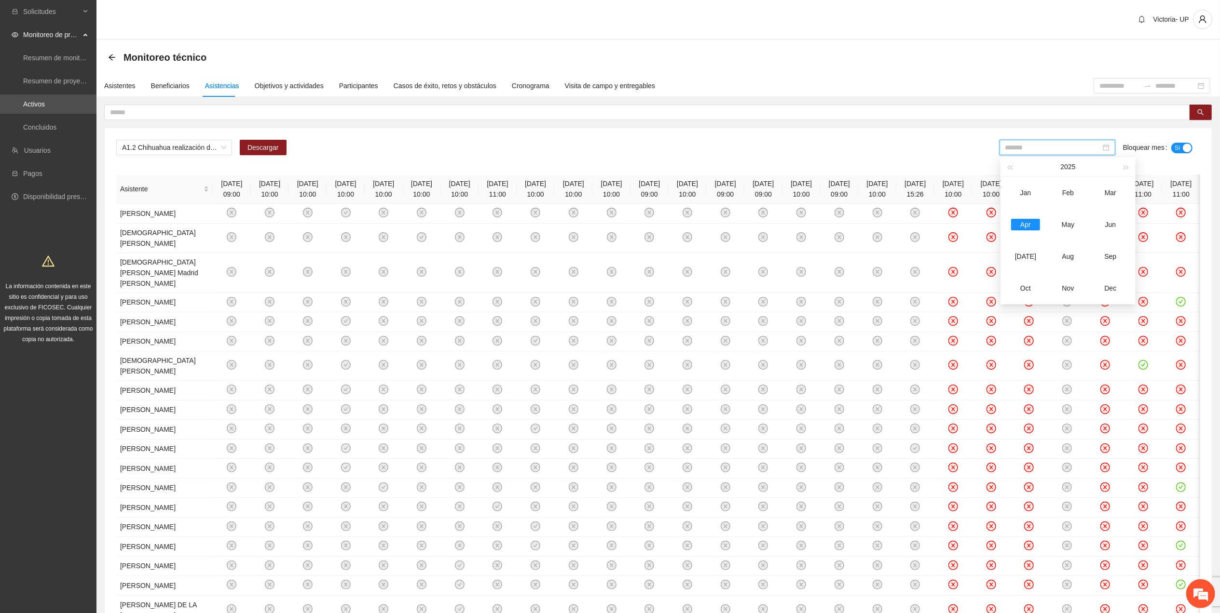
type input "*******"
drag, startPoint x: 1183, startPoint y: 147, endPoint x: 1010, endPoint y: 261, distance: 207.2
click at [610, 147] on span "No" at bounding box center [1184, 148] width 7 height 11
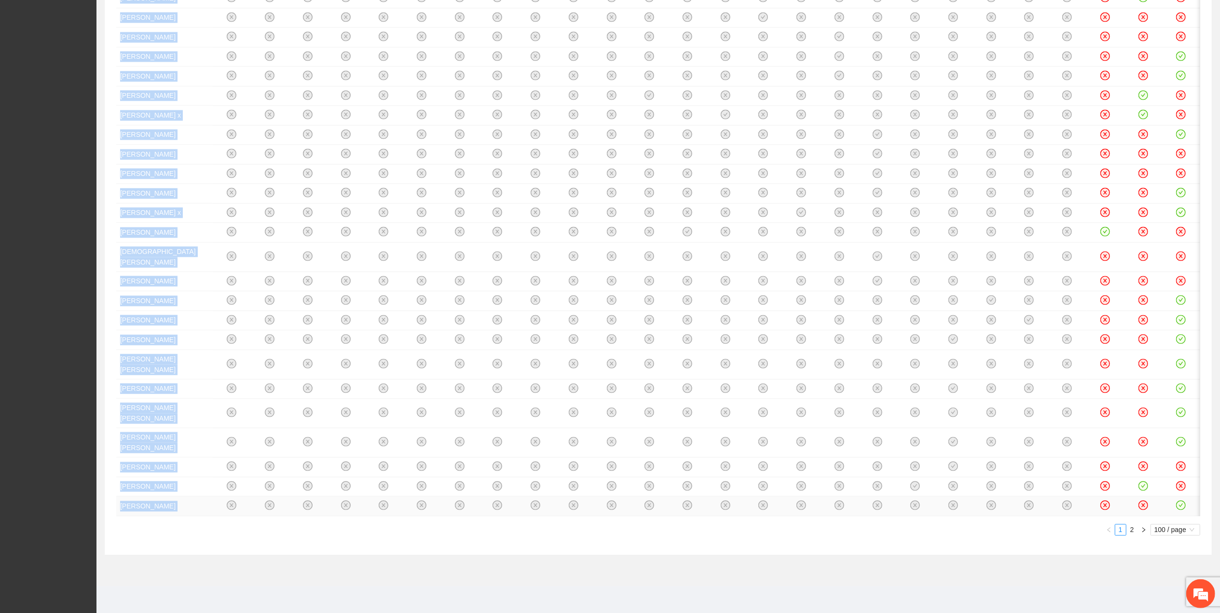
drag, startPoint x: 814, startPoint y: 517, endPoint x: 861, endPoint y: 502, distance: 49.1
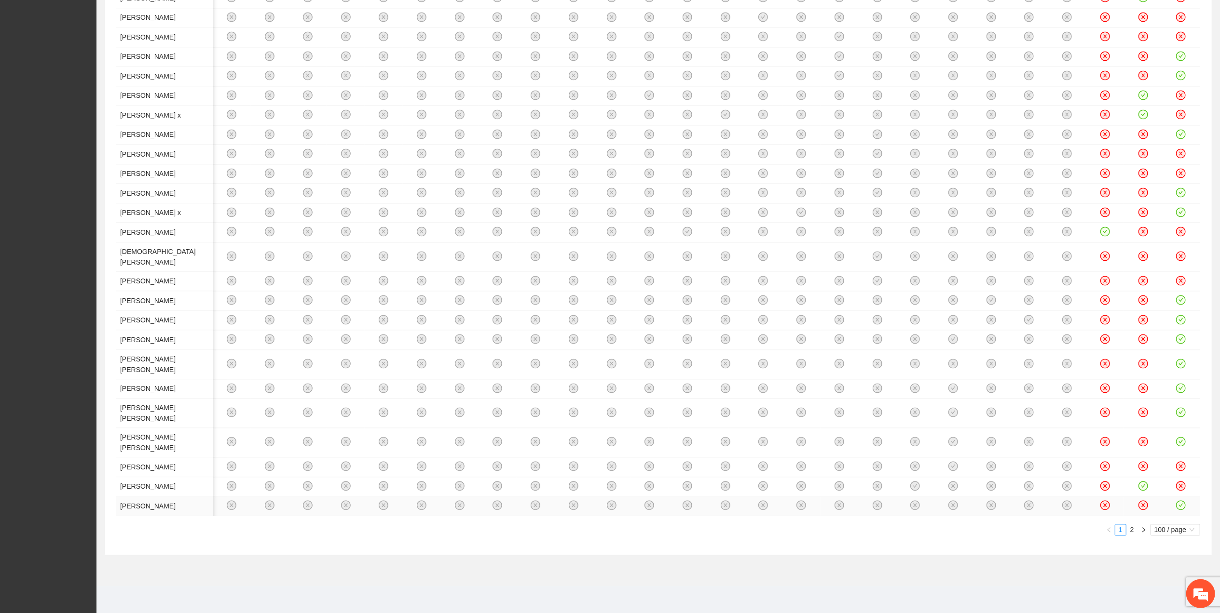
click at [610, 257] on icon "check-circle" at bounding box center [1181, 506] width 8 height 8
click at [1139, 482] on icon "check-circle" at bounding box center [1143, 486] width 8 height 8
click at [1177, 437] on icon "check-circle" at bounding box center [1181, 442] width 10 height 10
click at [1181, 408] on icon "check-circle" at bounding box center [1181, 412] width 8 height 8
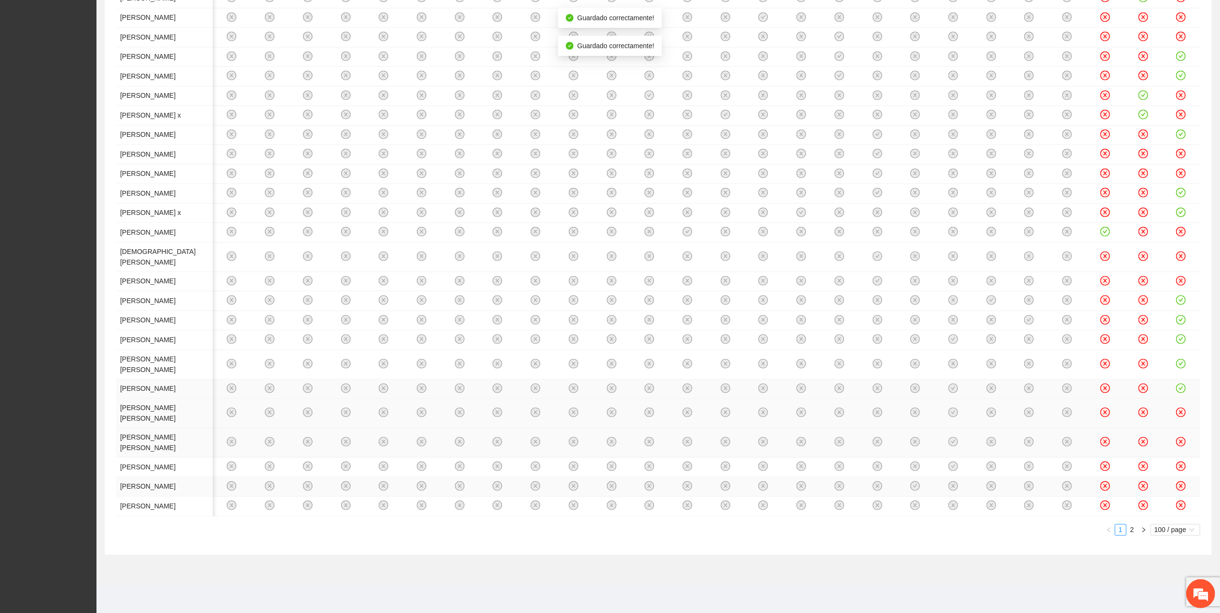
click at [1180, 384] on icon "check-circle" at bounding box center [1181, 388] width 8 height 8
click at [1180, 359] on icon "check-circle" at bounding box center [1181, 363] width 8 height 8
click at [1181, 334] on icon "check-circle" at bounding box center [1181, 339] width 10 height 10
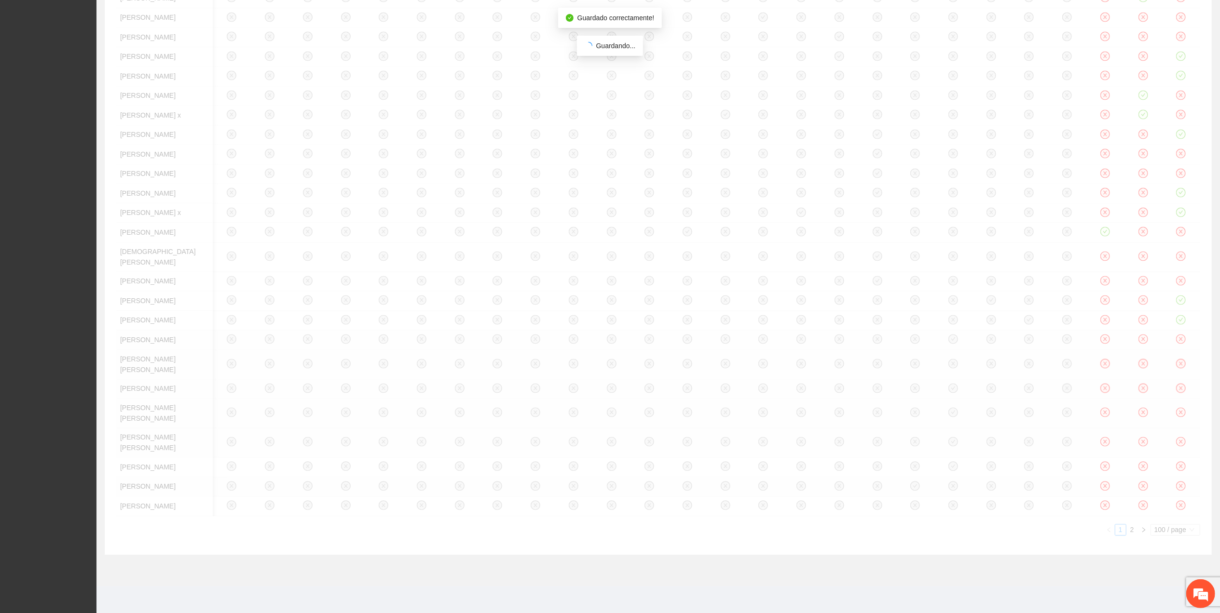
scroll to position [4045, 0]
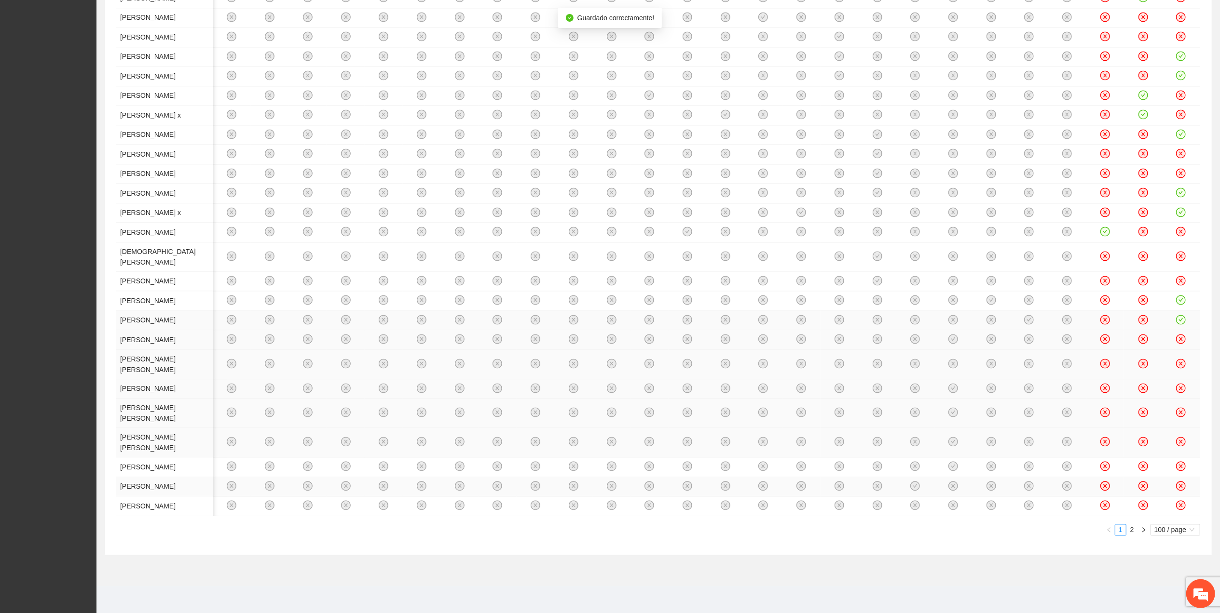
click at [1181, 315] on icon "check-circle" at bounding box center [1181, 320] width 10 height 10
click at [1181, 296] on icon "check-circle" at bounding box center [1181, 300] width 8 height 8
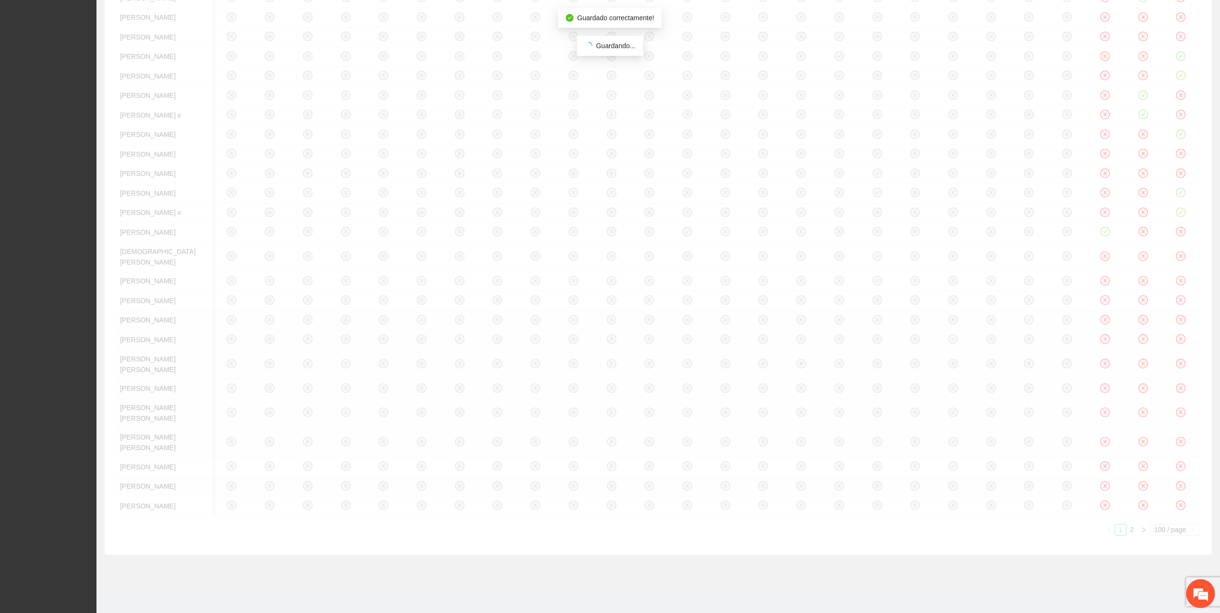
scroll to position [3852, 0]
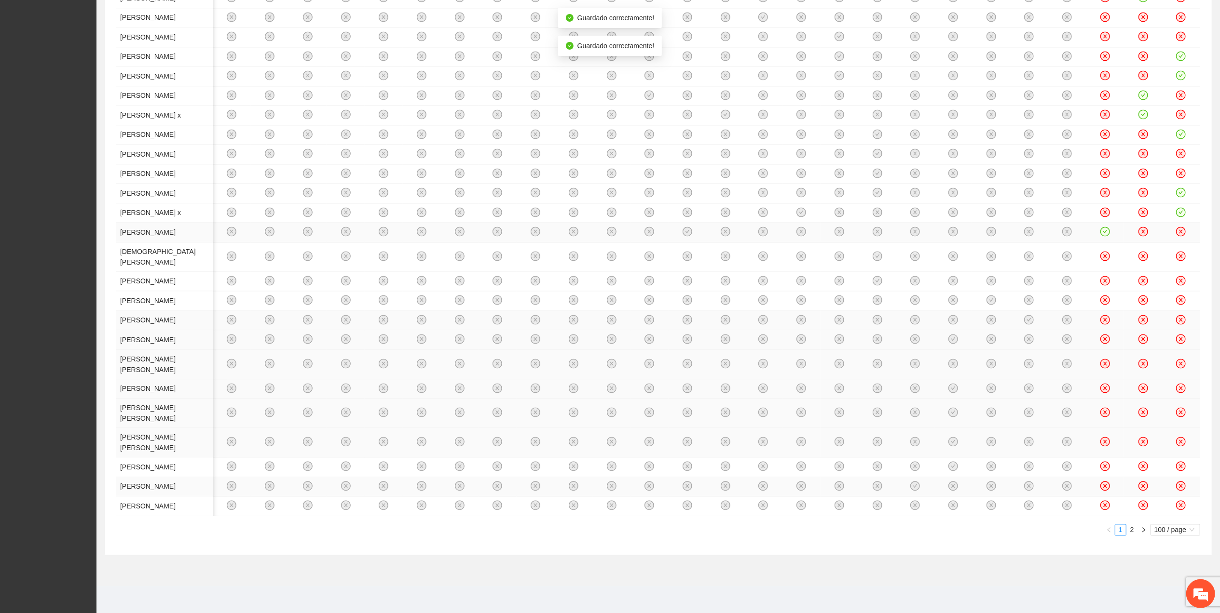
click at [1101, 228] on icon "check-circle" at bounding box center [1105, 232] width 8 height 8
click at [1181, 223] on td at bounding box center [1181, 214] width 38 height 20
click at [1178, 216] on icon "check-circle" at bounding box center [1181, 212] width 8 height 8
click at [1181, 197] on icon "check-circle" at bounding box center [1181, 193] width 8 height 8
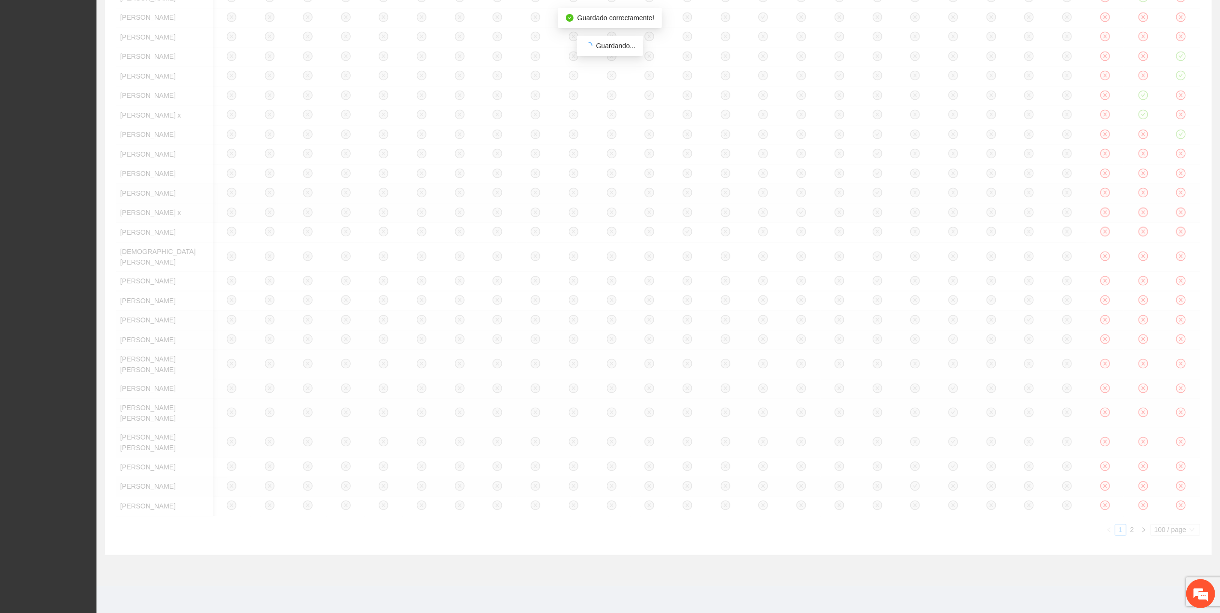
scroll to position [3595, 0]
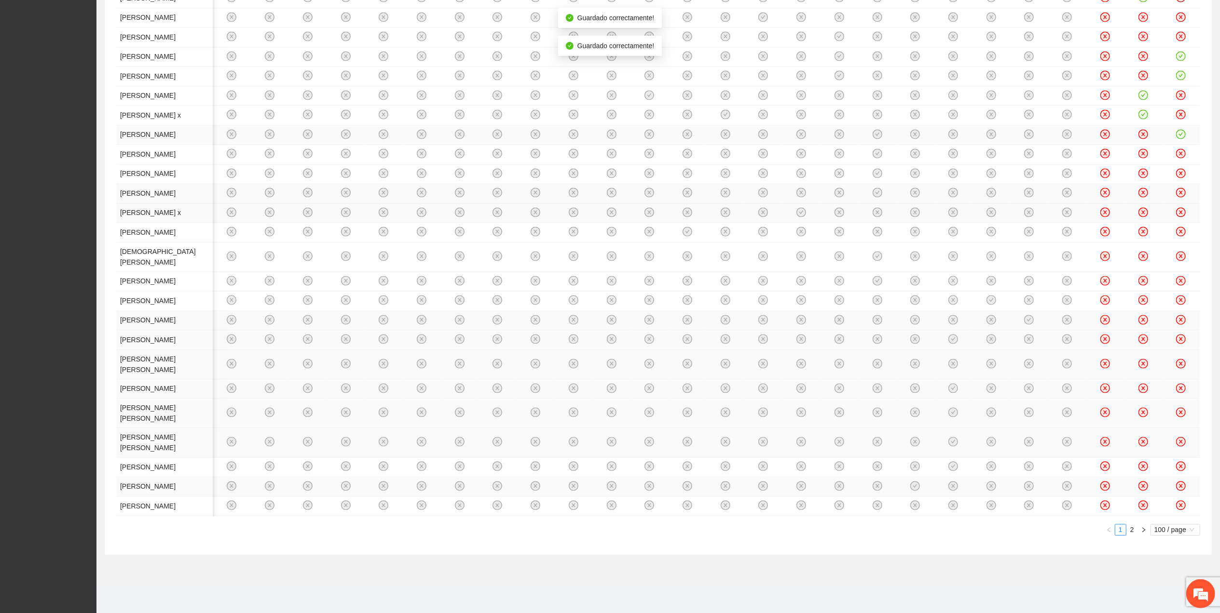
click at [1181, 138] on icon "check-circle" at bounding box center [1181, 134] width 8 height 8
click at [1139, 119] on icon "check-circle" at bounding box center [1143, 114] width 8 height 8
click at [1138, 100] on icon "check-circle" at bounding box center [1143, 95] width 10 height 10
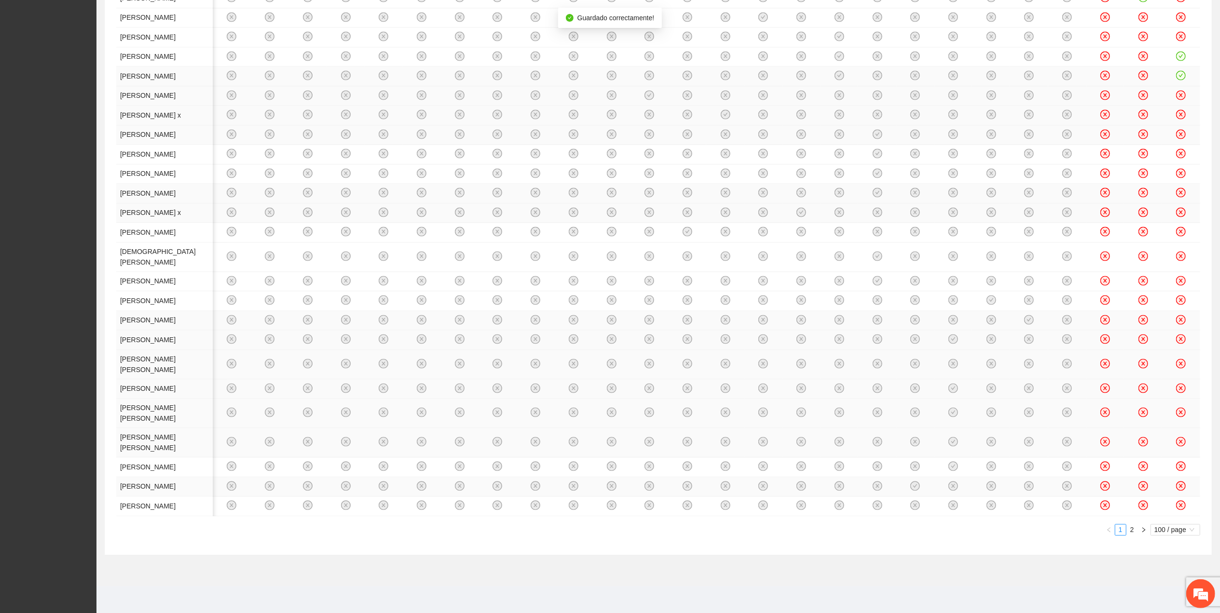
click at [1177, 80] on icon "check-circle" at bounding box center [1181, 75] width 8 height 8
click at [1178, 60] on icon "check-circle" at bounding box center [1181, 56] width 8 height 8
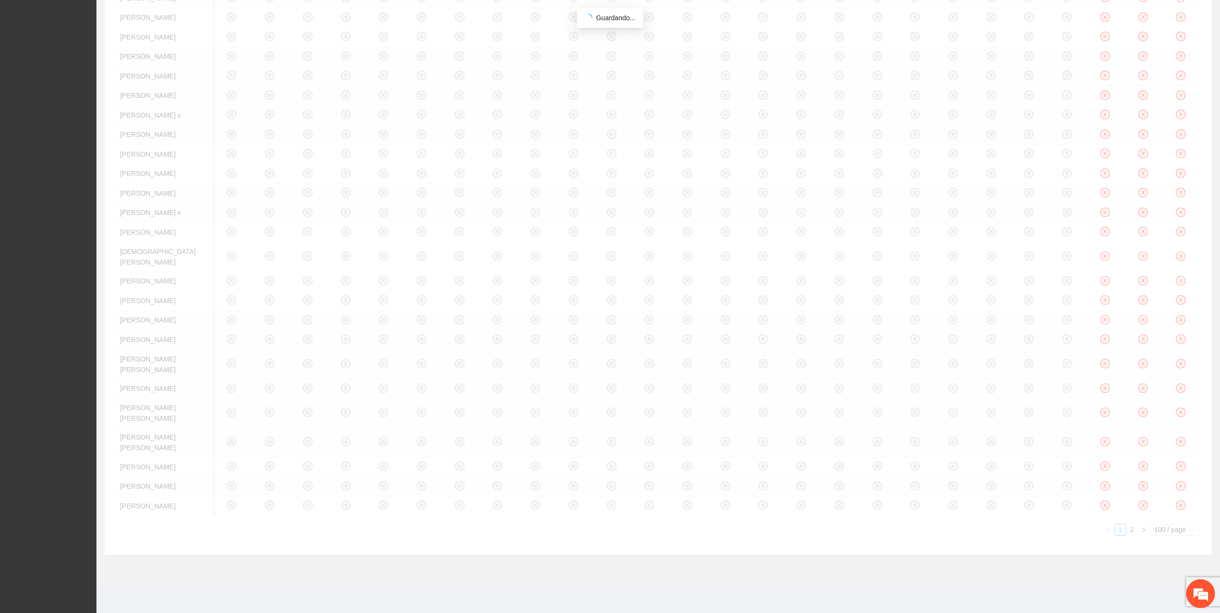
scroll to position [3145, 0]
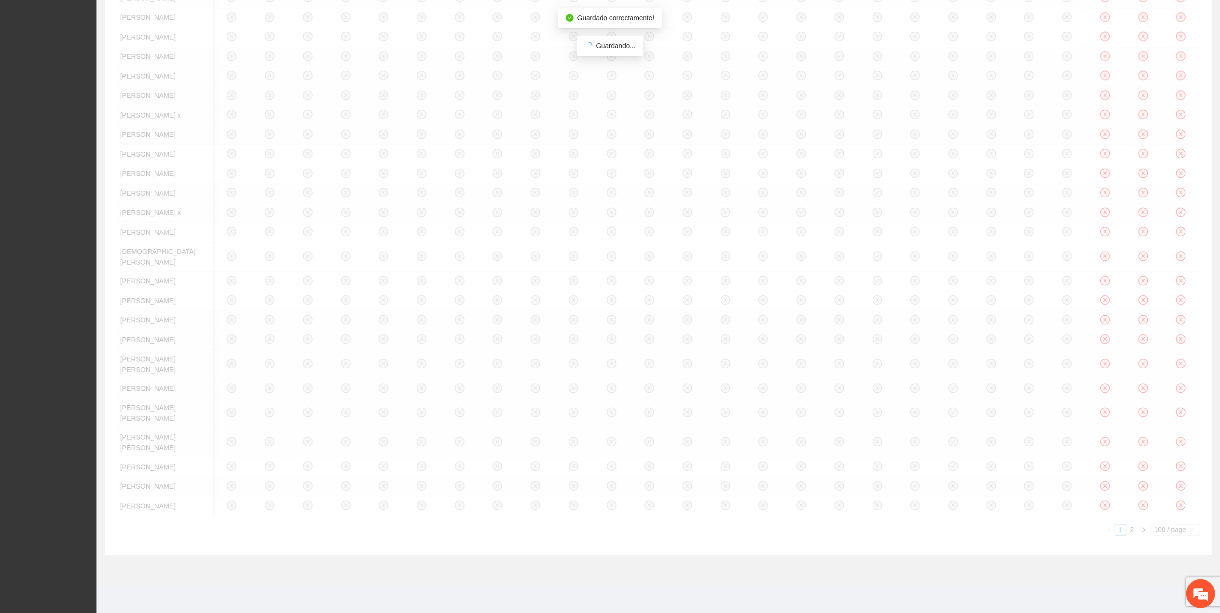
scroll to position [3016, 0]
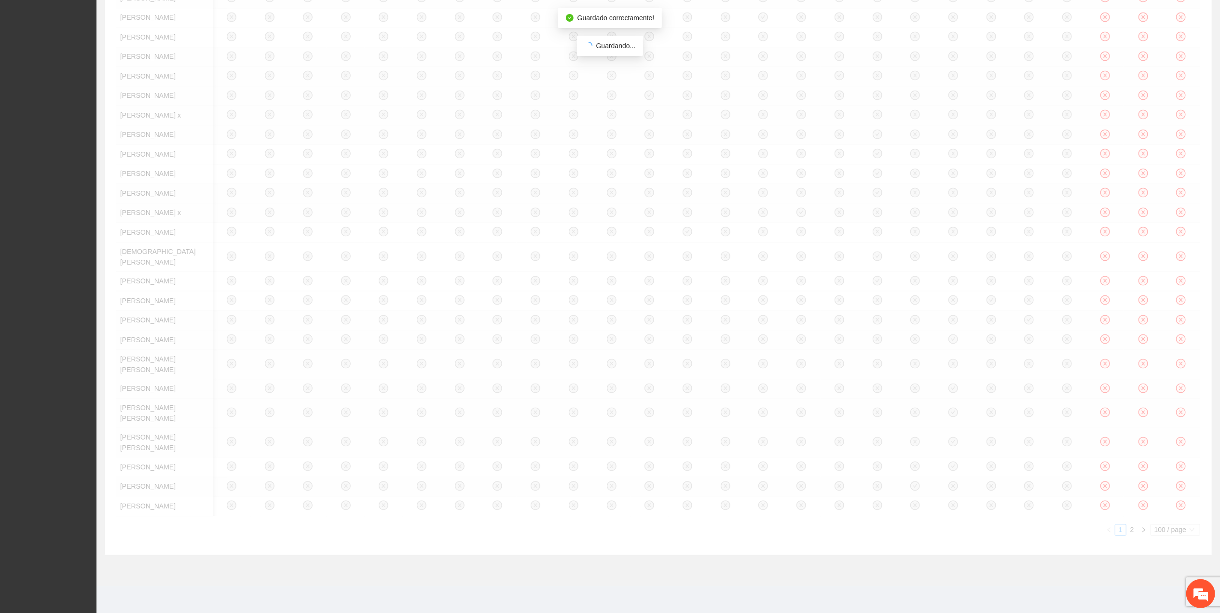
scroll to position [2695, 0]
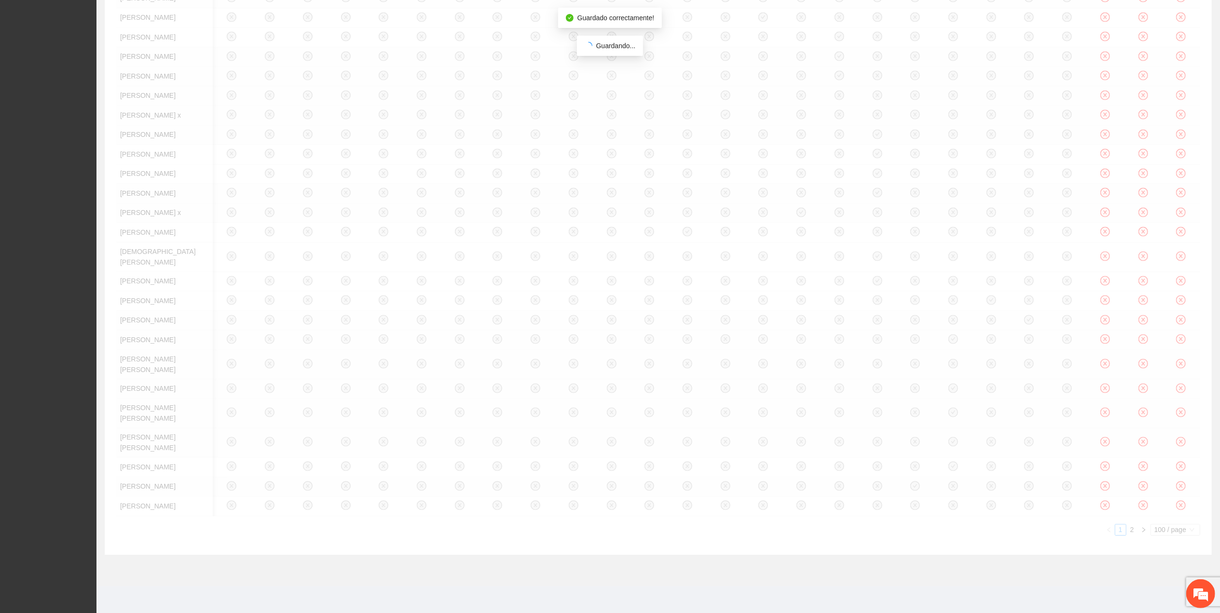
scroll to position [2566, 0]
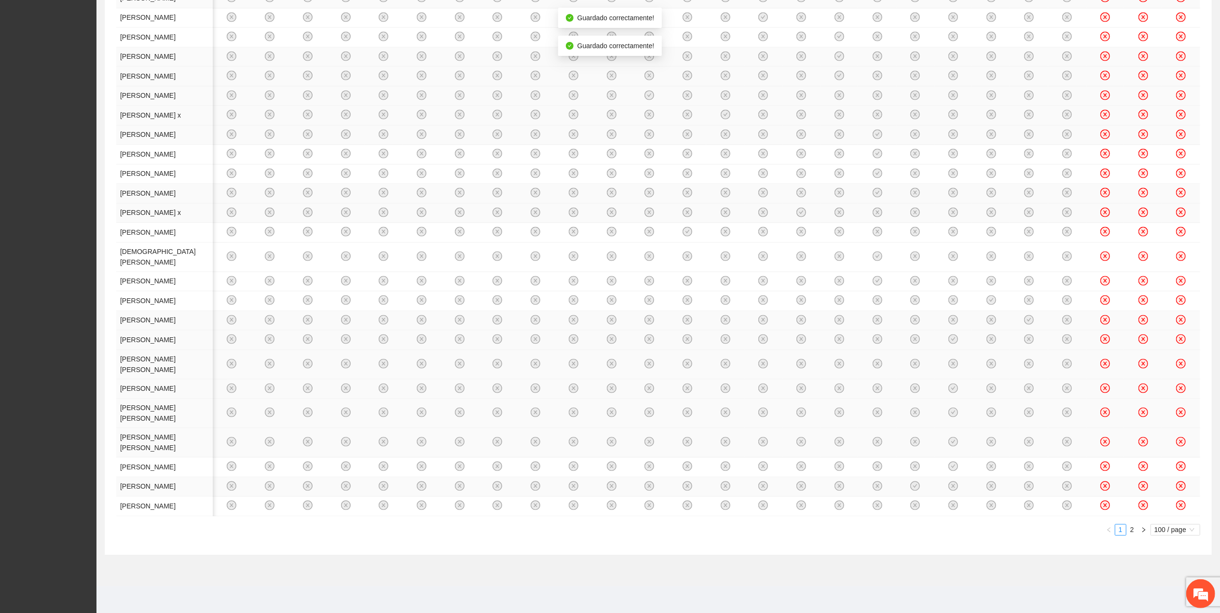
drag, startPoint x: 1135, startPoint y: 274, endPoint x: 1129, endPoint y: 274, distance: 6.3
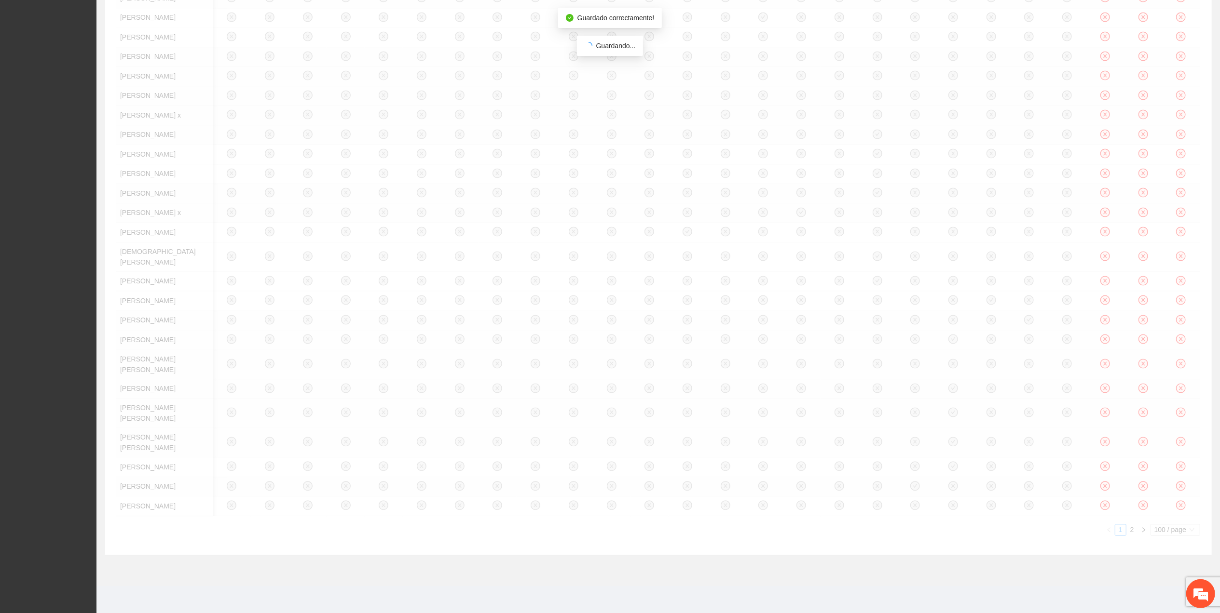
scroll to position [2309, 0]
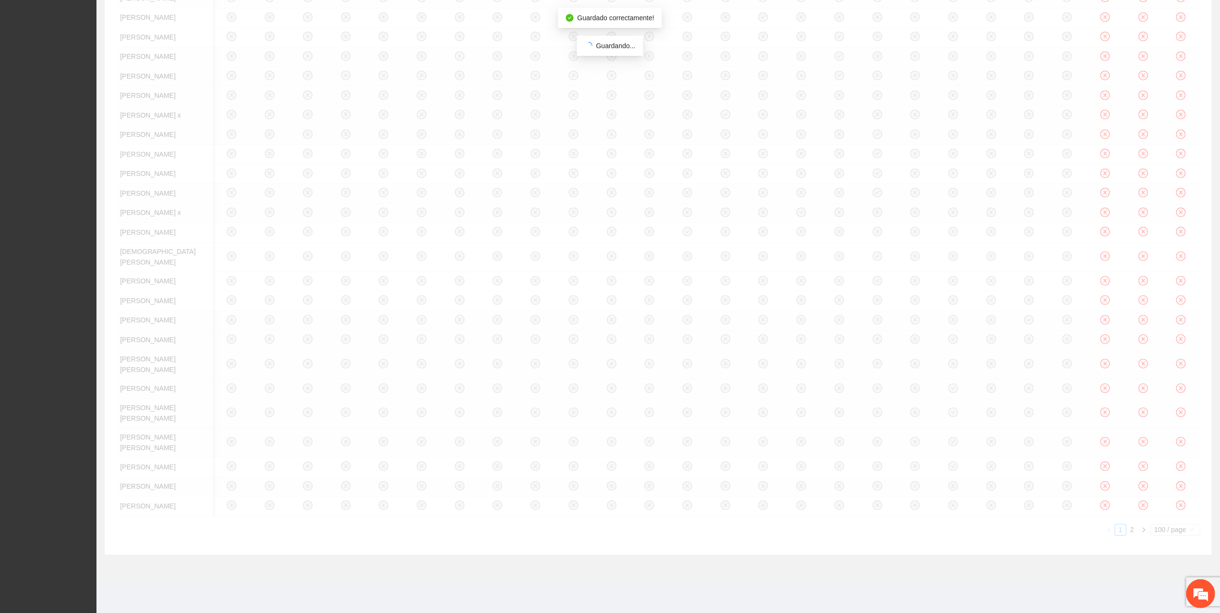
scroll to position [2180, 0]
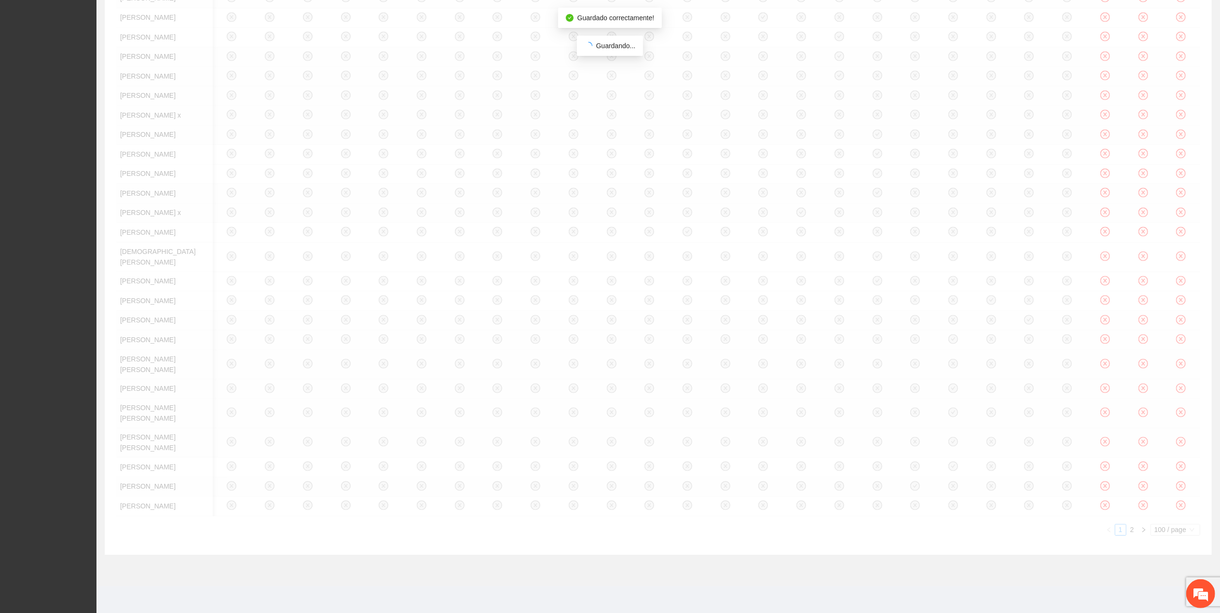
scroll to position [1987, 0]
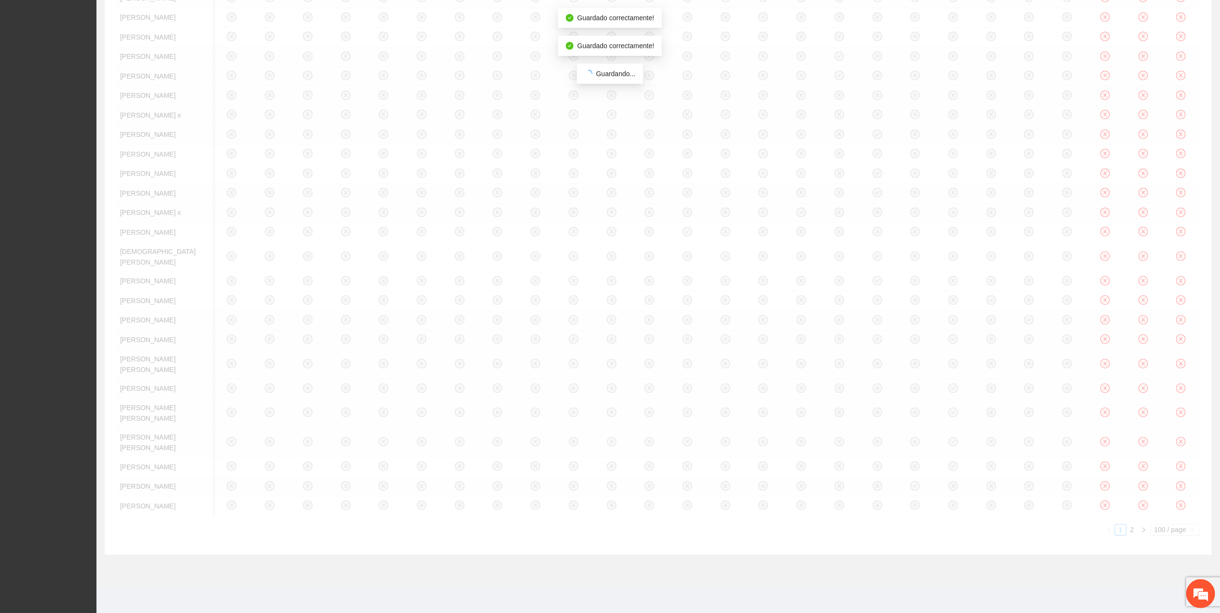
scroll to position [1859, 0]
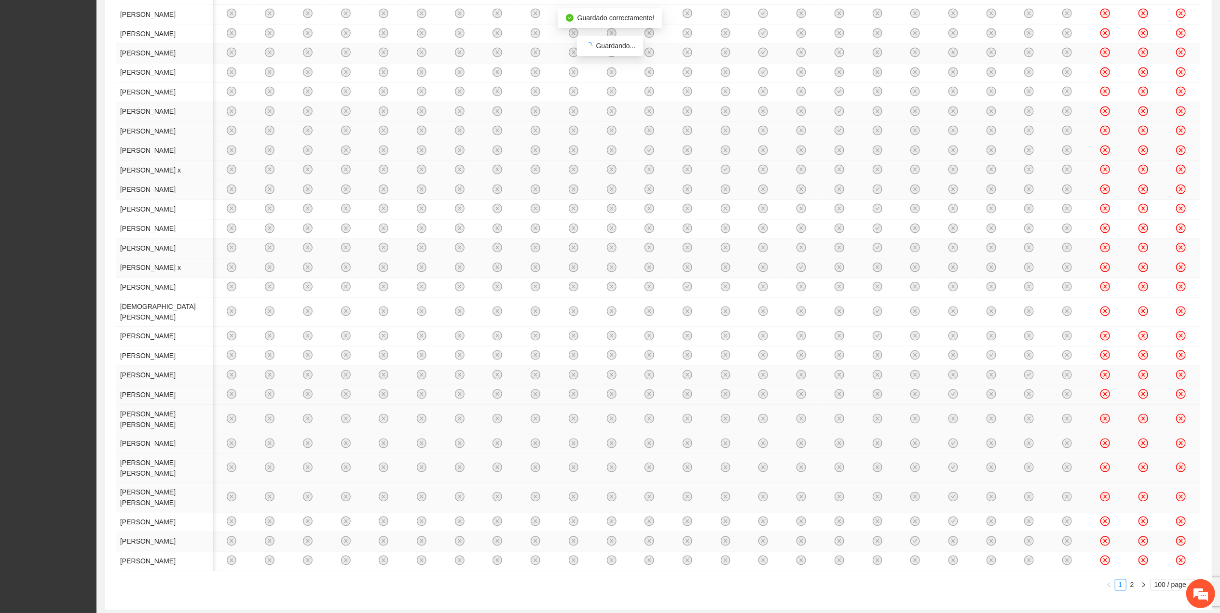
scroll to position [1730, 0]
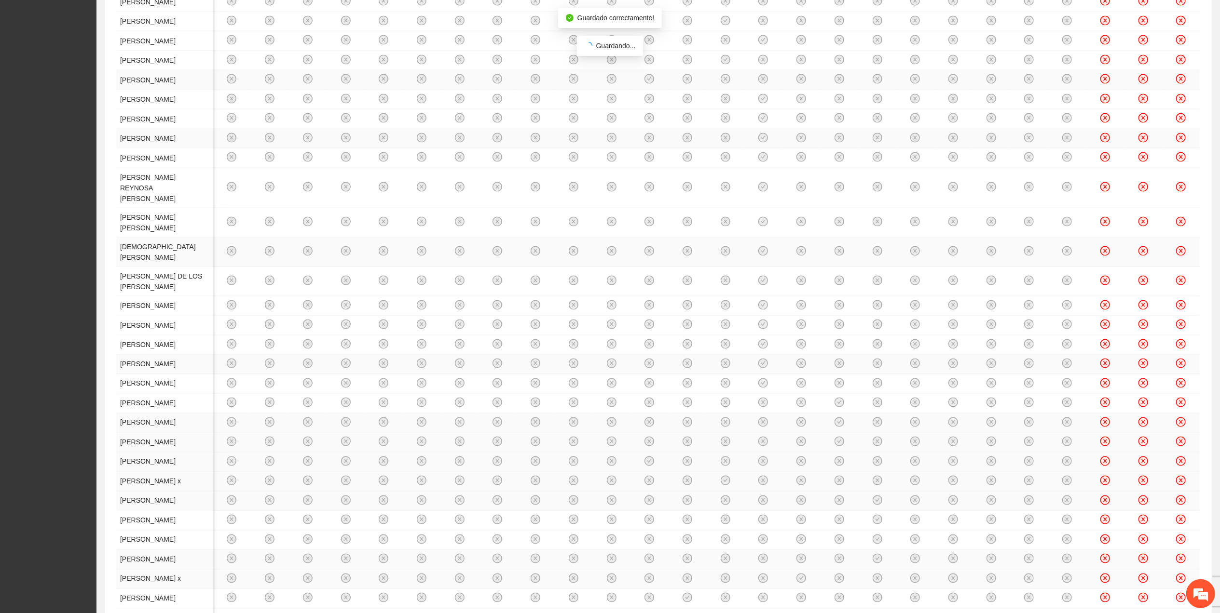
scroll to position [1473, 0]
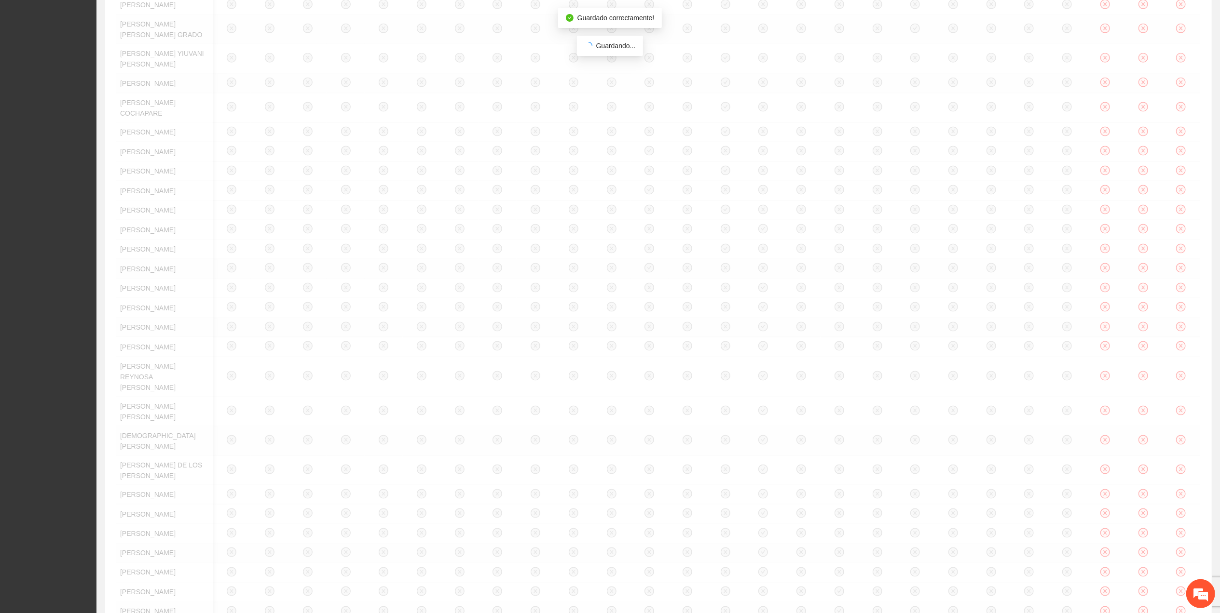
scroll to position [1280, 0]
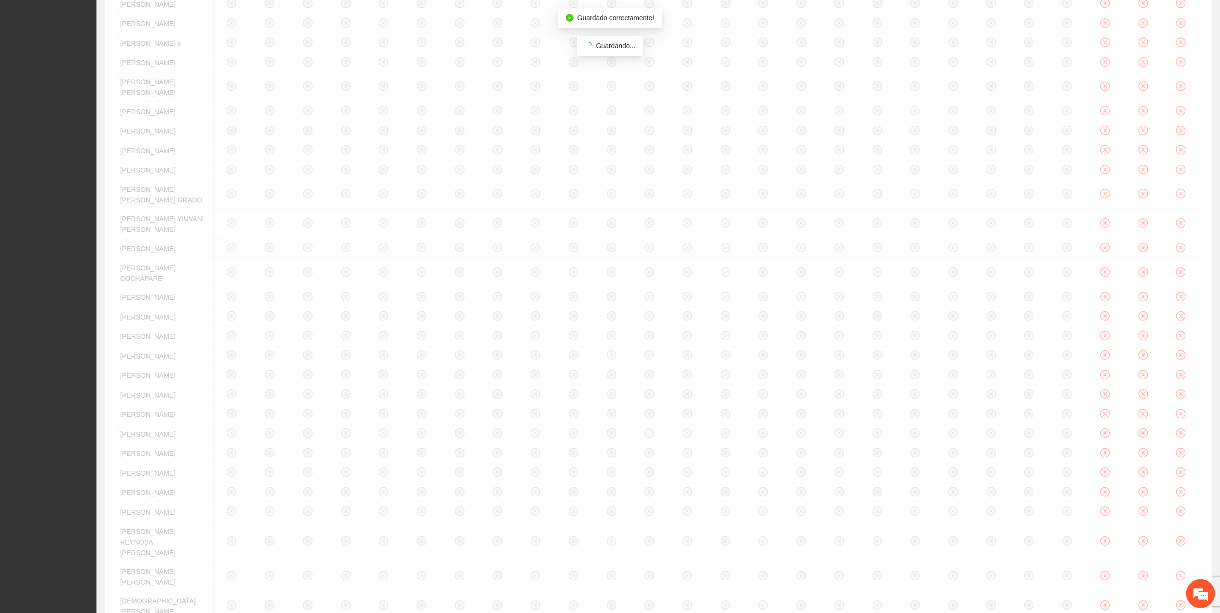
scroll to position [1087, 0]
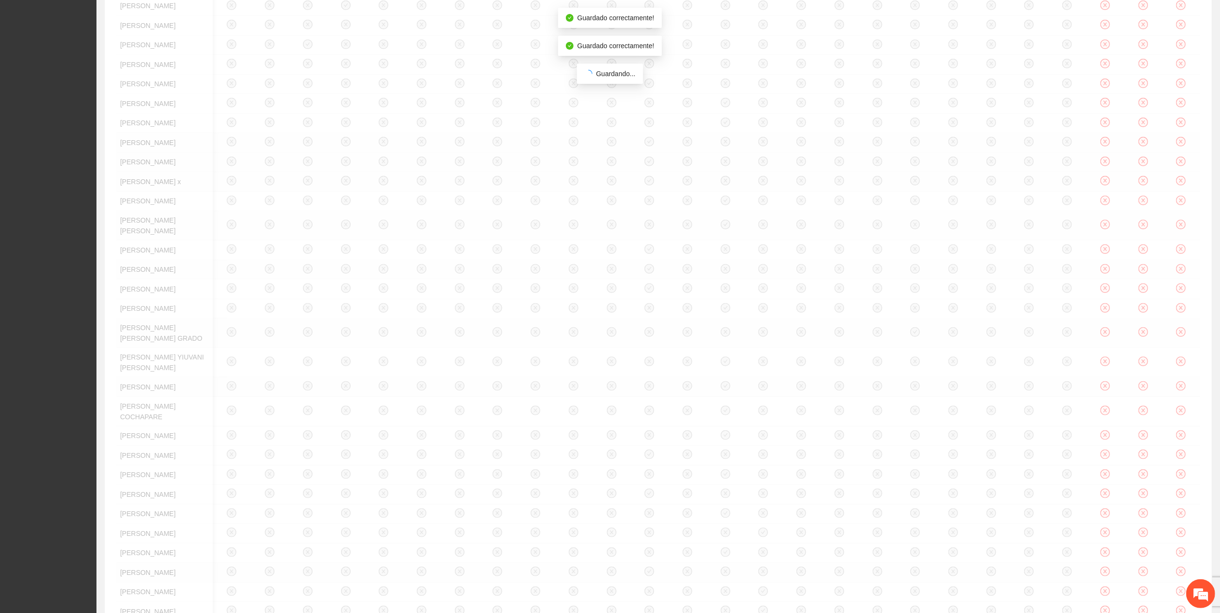
scroll to position [959, 0]
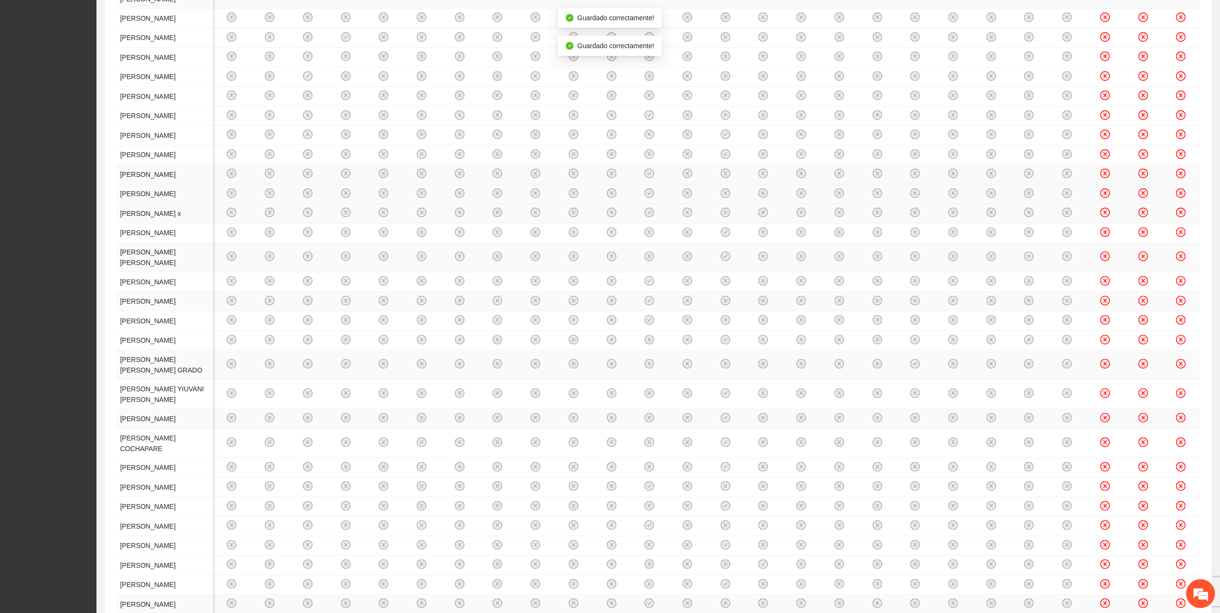
drag, startPoint x: 1136, startPoint y: 294, endPoint x: 1128, endPoint y: 325, distance: 31.3
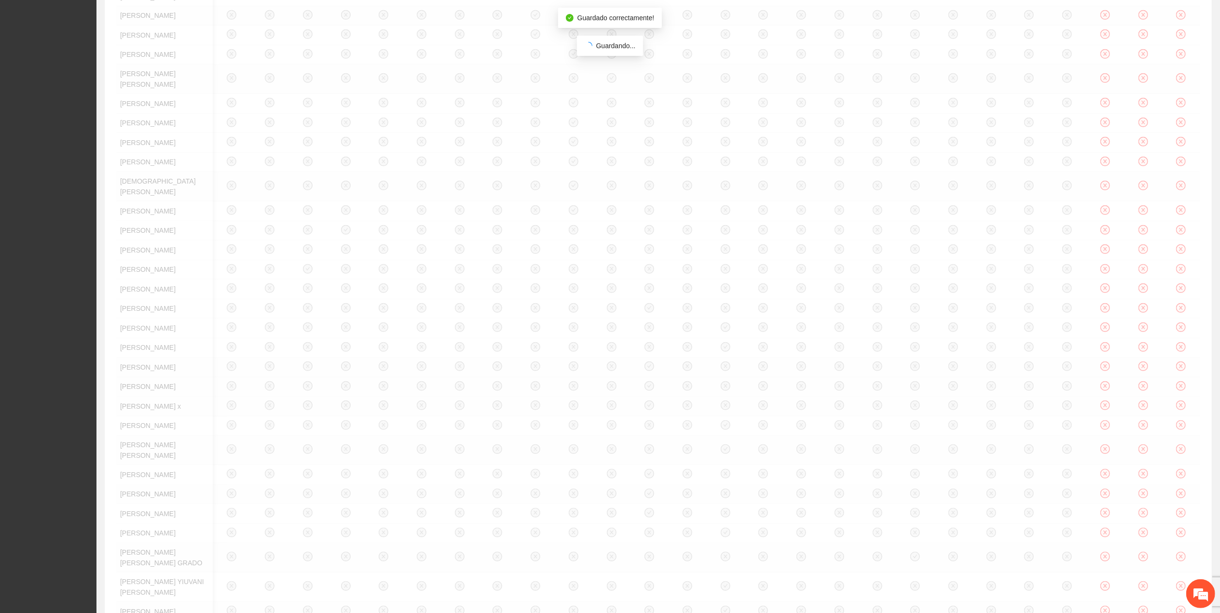
scroll to position [701, 0]
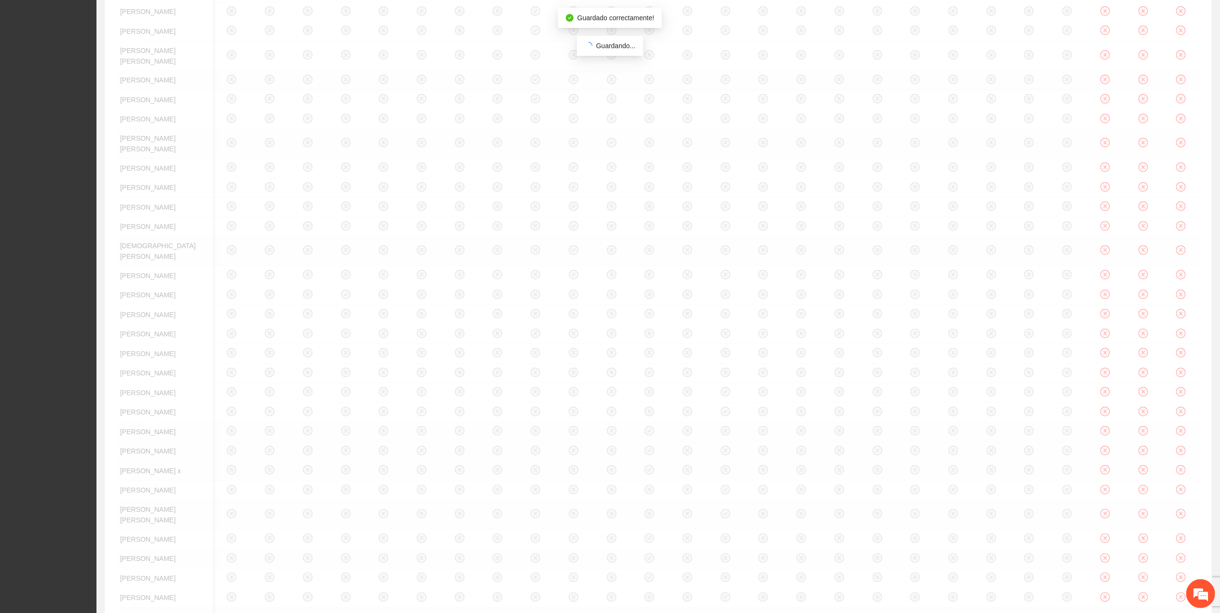
scroll to position [508, 0]
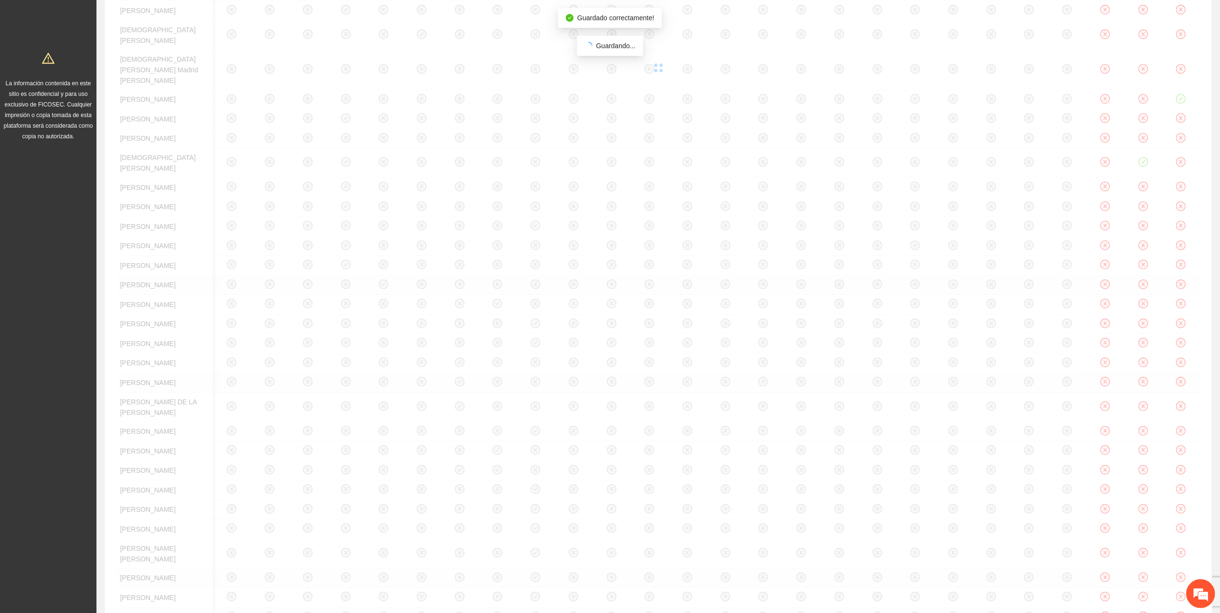
scroll to position [187, 0]
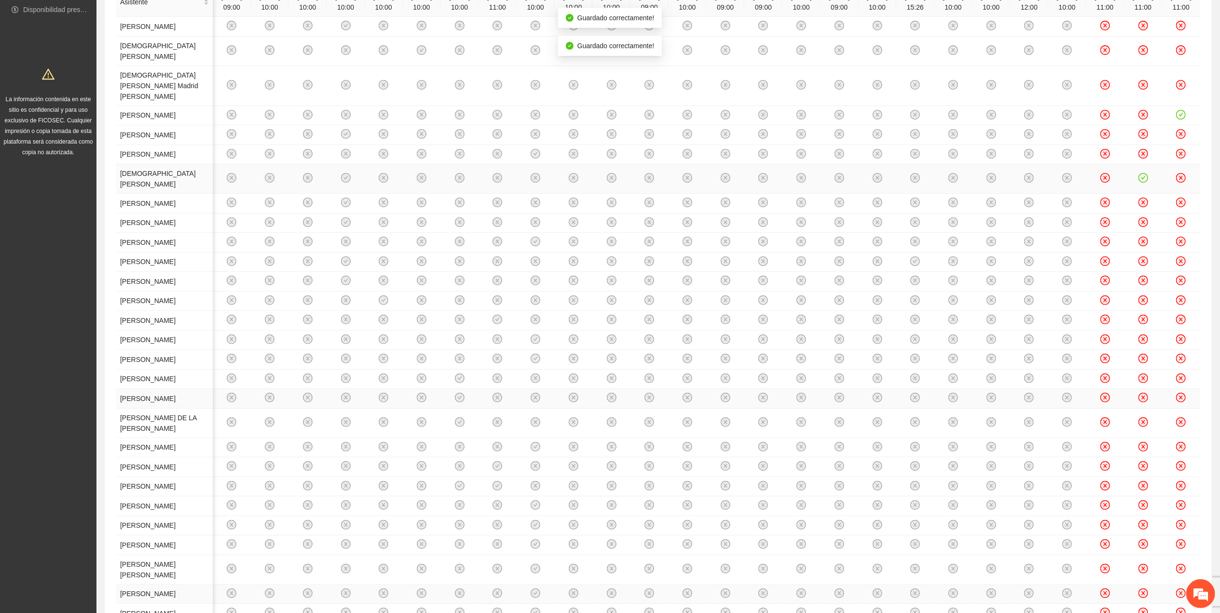
click at [1139, 182] on icon "check-circle" at bounding box center [1143, 178] width 8 height 8
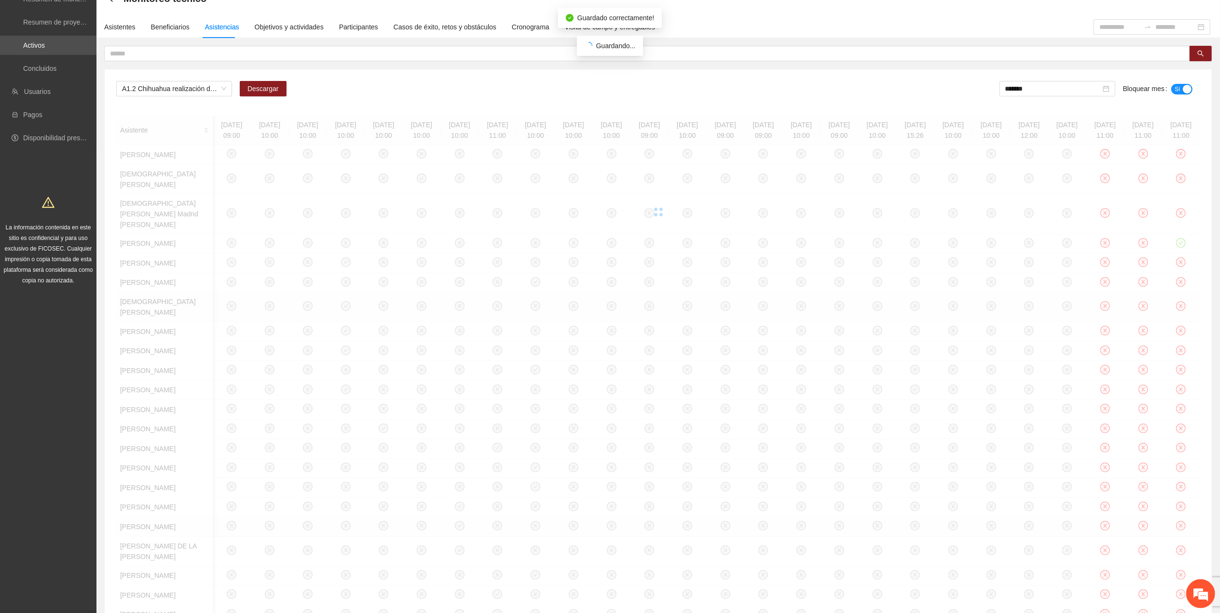
scroll to position [58, 0]
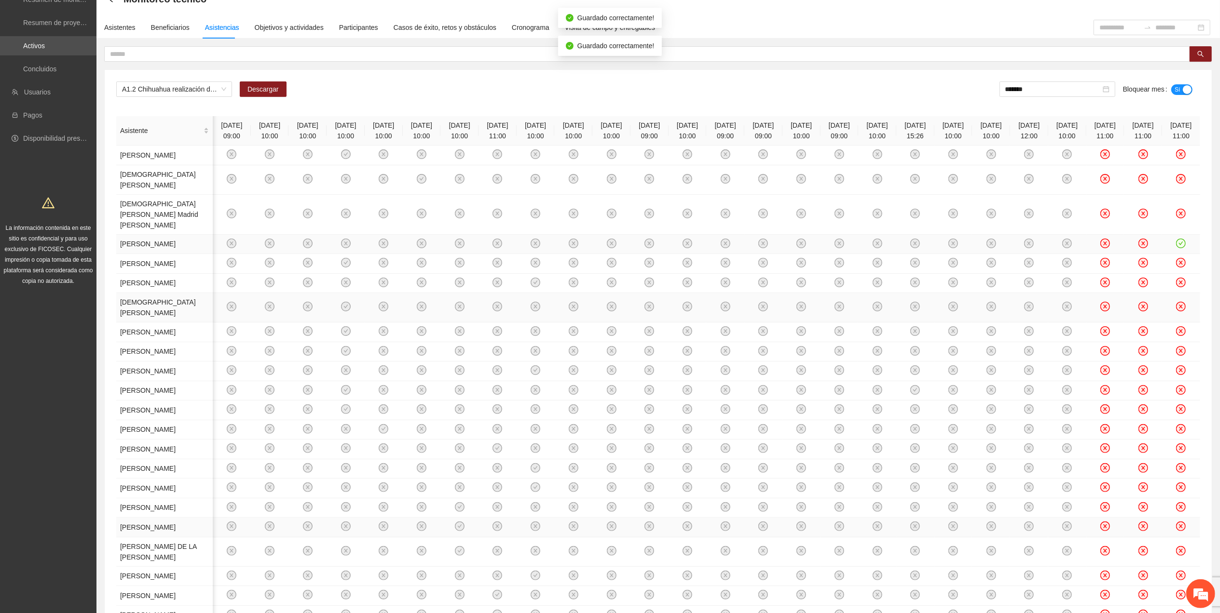
click at [1179, 247] on icon "check-circle" at bounding box center [1181, 243] width 8 height 8
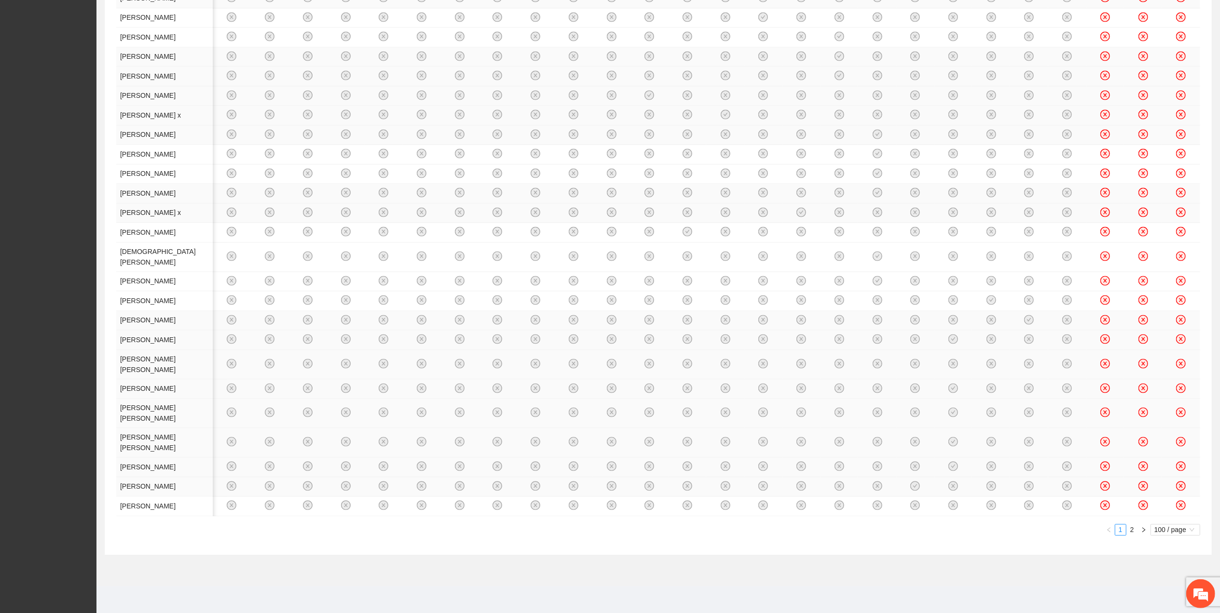
scroll to position [4109, 0]
click at [1130, 529] on link "2" at bounding box center [1132, 530] width 11 height 11
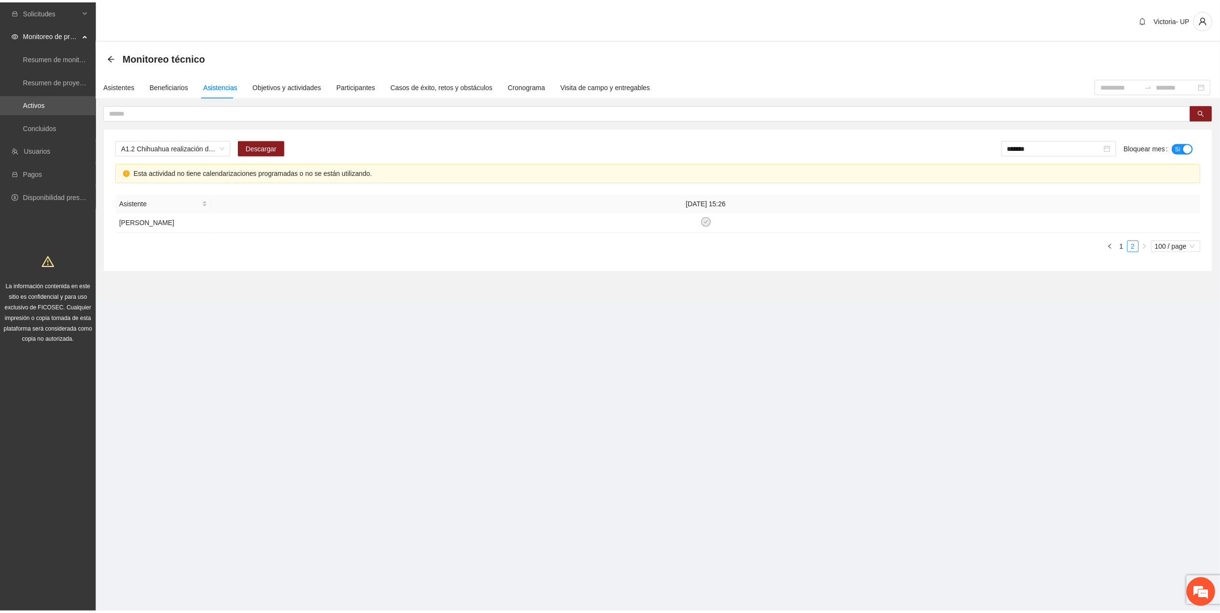
scroll to position [0, 0]
click at [1130, 251] on link "1" at bounding box center [1130, 246] width 11 height 11
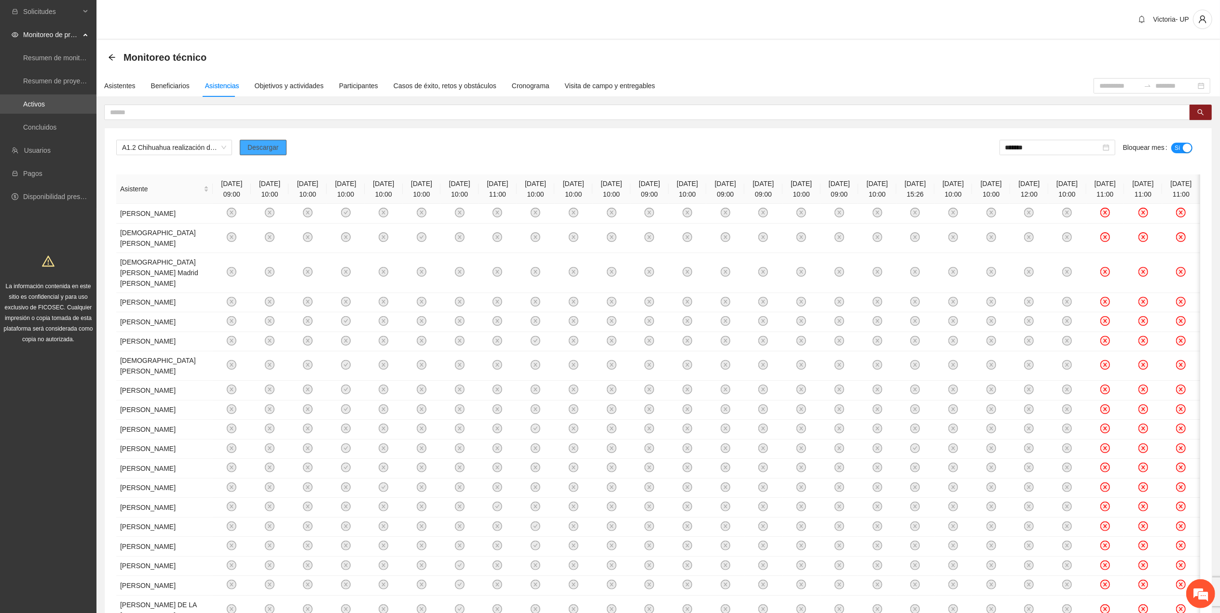
click at [242, 149] on button "Descargar" at bounding box center [263, 147] width 47 height 15
drag, startPoint x: 852, startPoint y: 166, endPoint x: 926, endPoint y: 150, distance: 76.3
drag, startPoint x: 1052, startPoint y: 141, endPoint x: 1055, endPoint y: 167, distance: 26.3
click at [1052, 143] on div "*******" at bounding box center [1057, 147] width 116 height 15
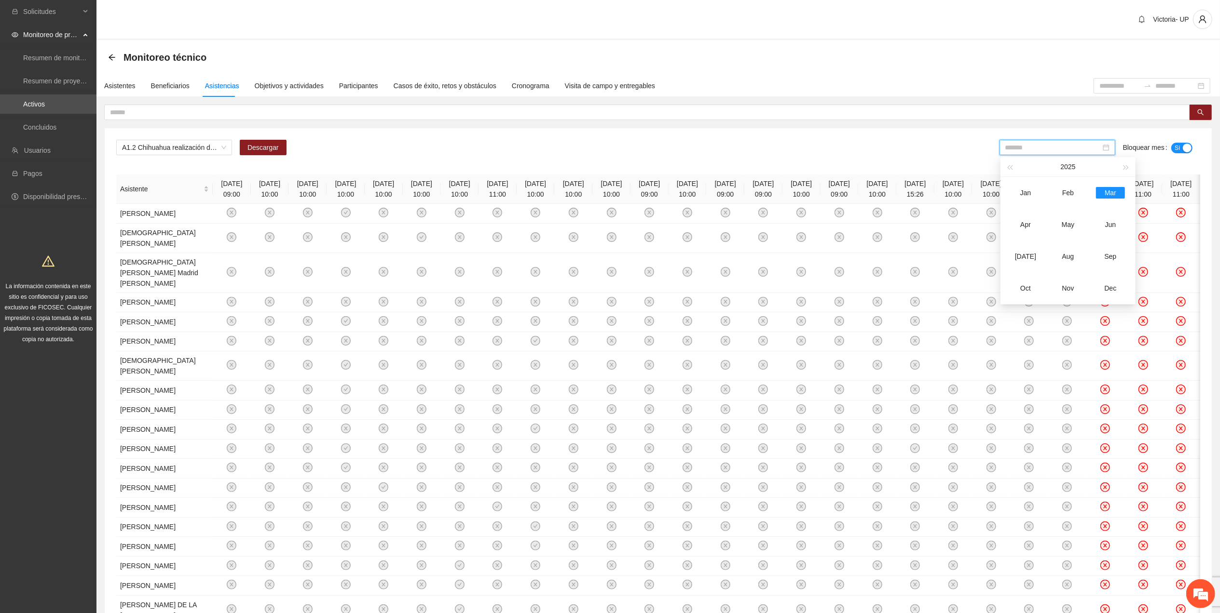
drag, startPoint x: 1061, startPoint y: 220, endPoint x: 1104, endPoint y: 198, distance: 48.3
click at [1061, 220] on div "May" at bounding box center [1067, 225] width 29 height 12
type input "*******"
click at [1187, 145] on span "No" at bounding box center [1184, 148] width 7 height 11
